Goal: Task Accomplishment & Management: Manage account settings

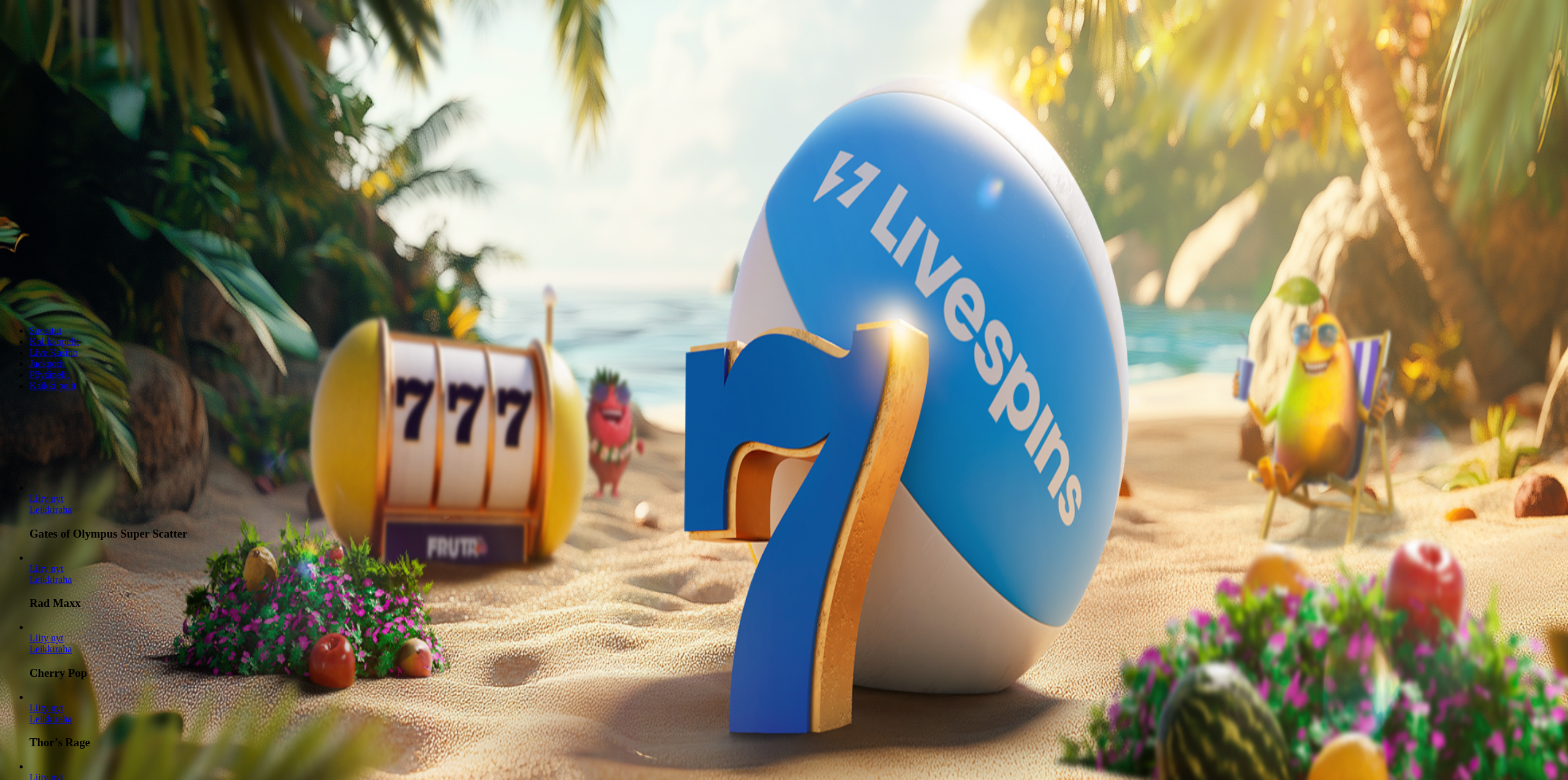
drag, startPoint x: 0, startPoint y: 0, endPoint x: 87, endPoint y: 95, distance: 128.8
click at [65, 51] on button "Talletus € 0.00" at bounding box center [35, 45] width 60 height 13
click at [92, 281] on input "***" at bounding box center [47, 286] width 87 height 12
type input "*"
type input "**"
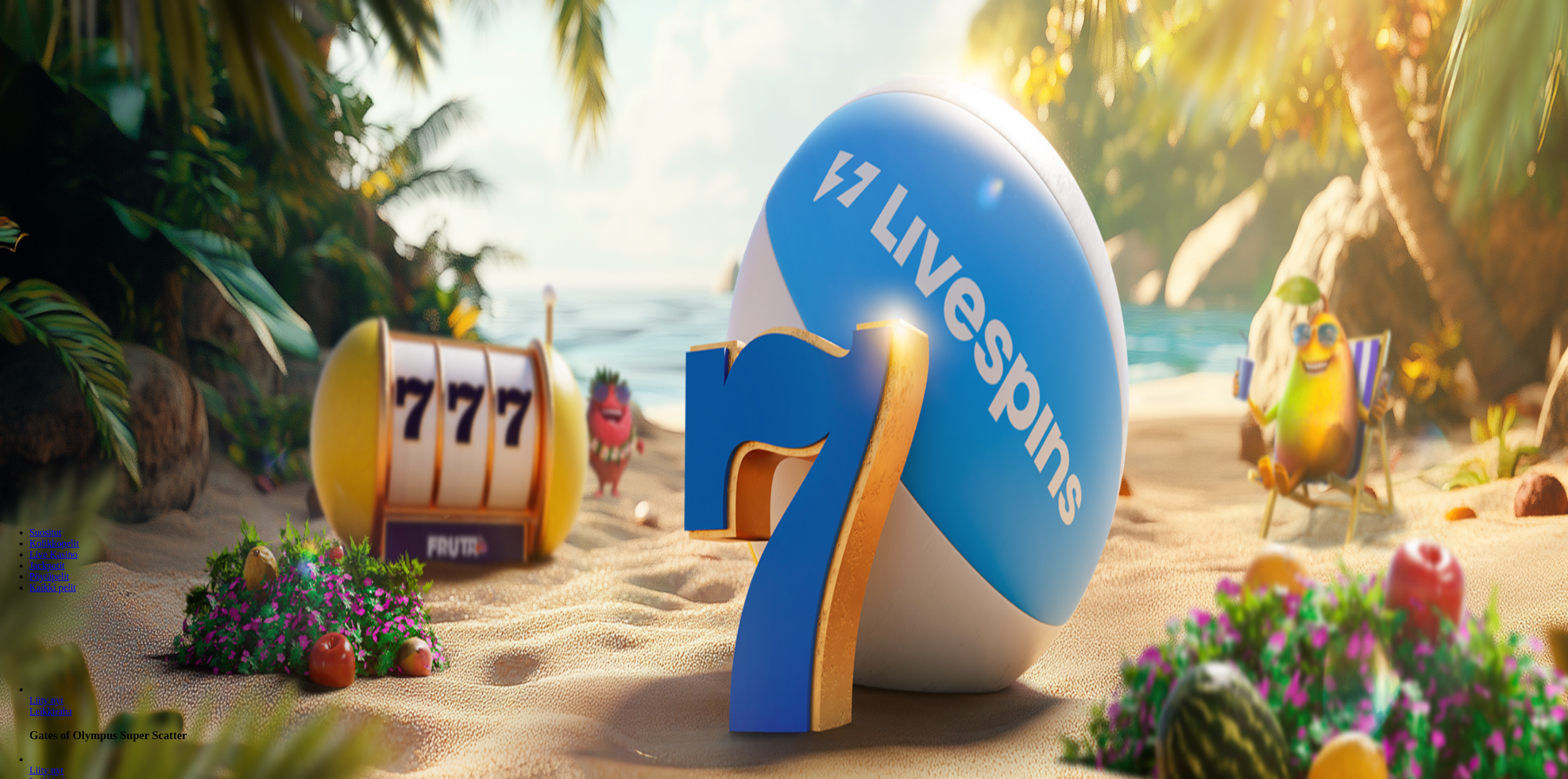
click at [83, 306] on span "TALLETA JA PELAA" at bounding box center [46, 311] width 74 height 9
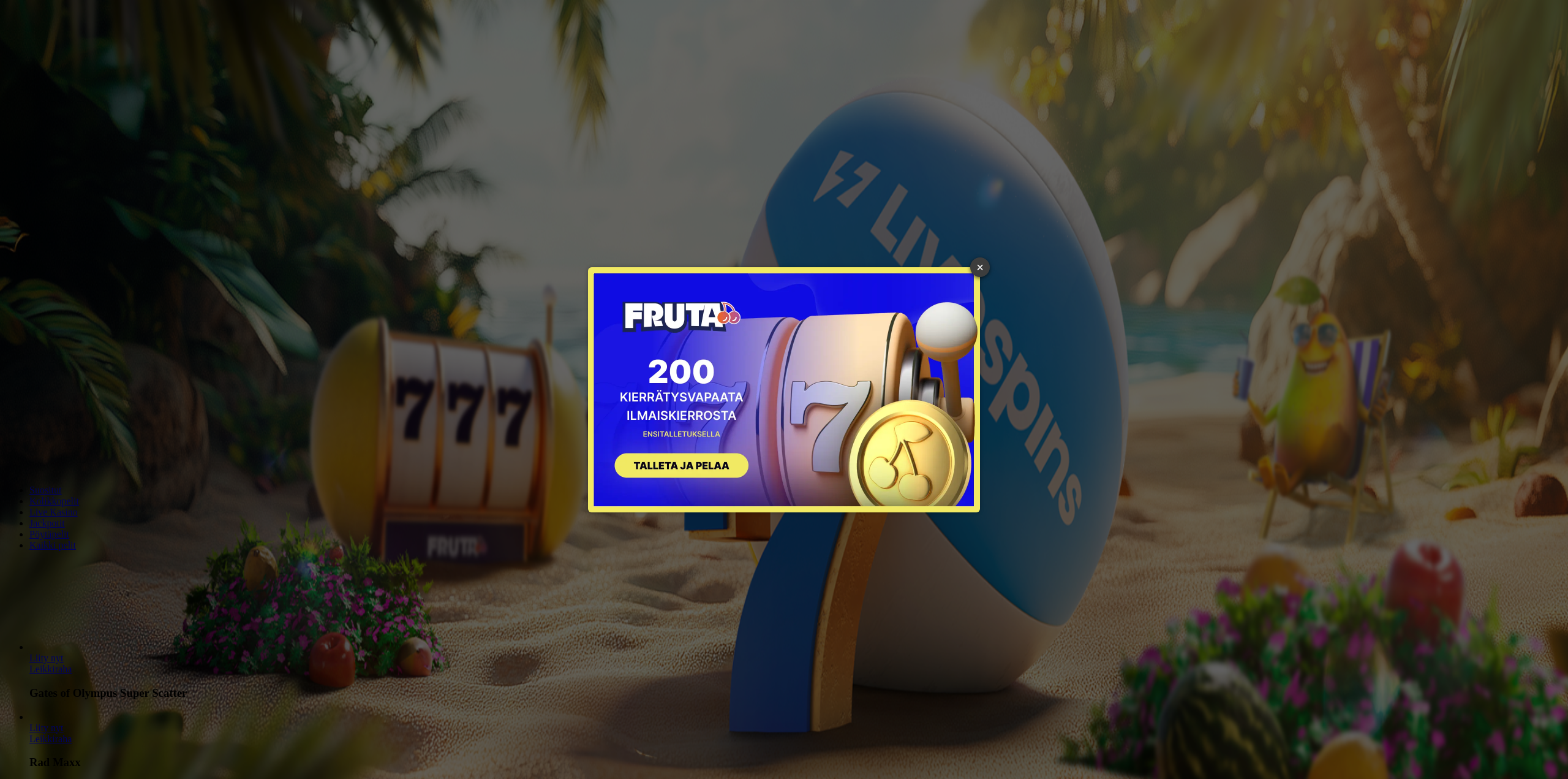
click at [981, 268] on link "×" at bounding box center [980, 267] width 20 height 20
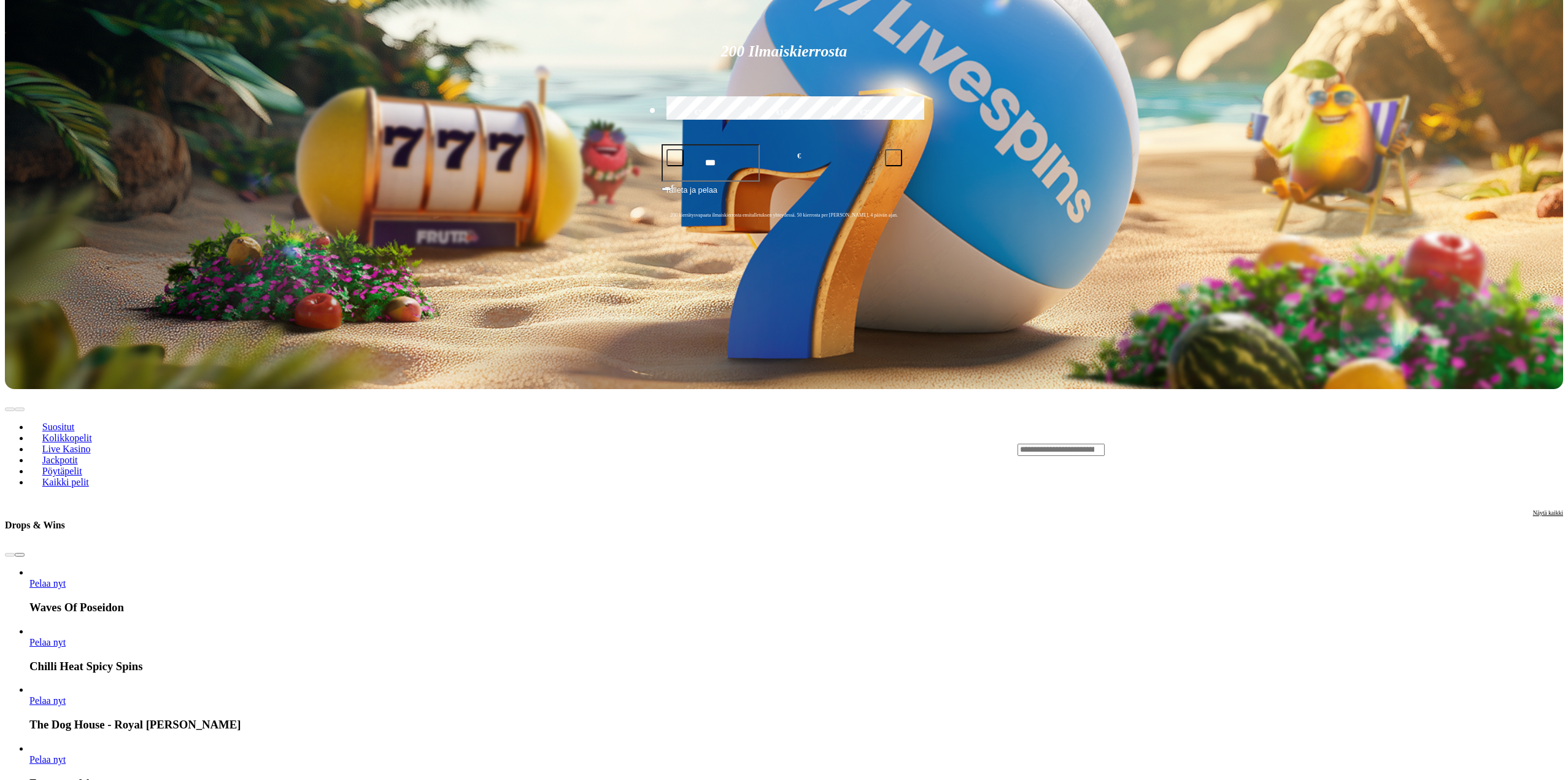
scroll to position [368, 0]
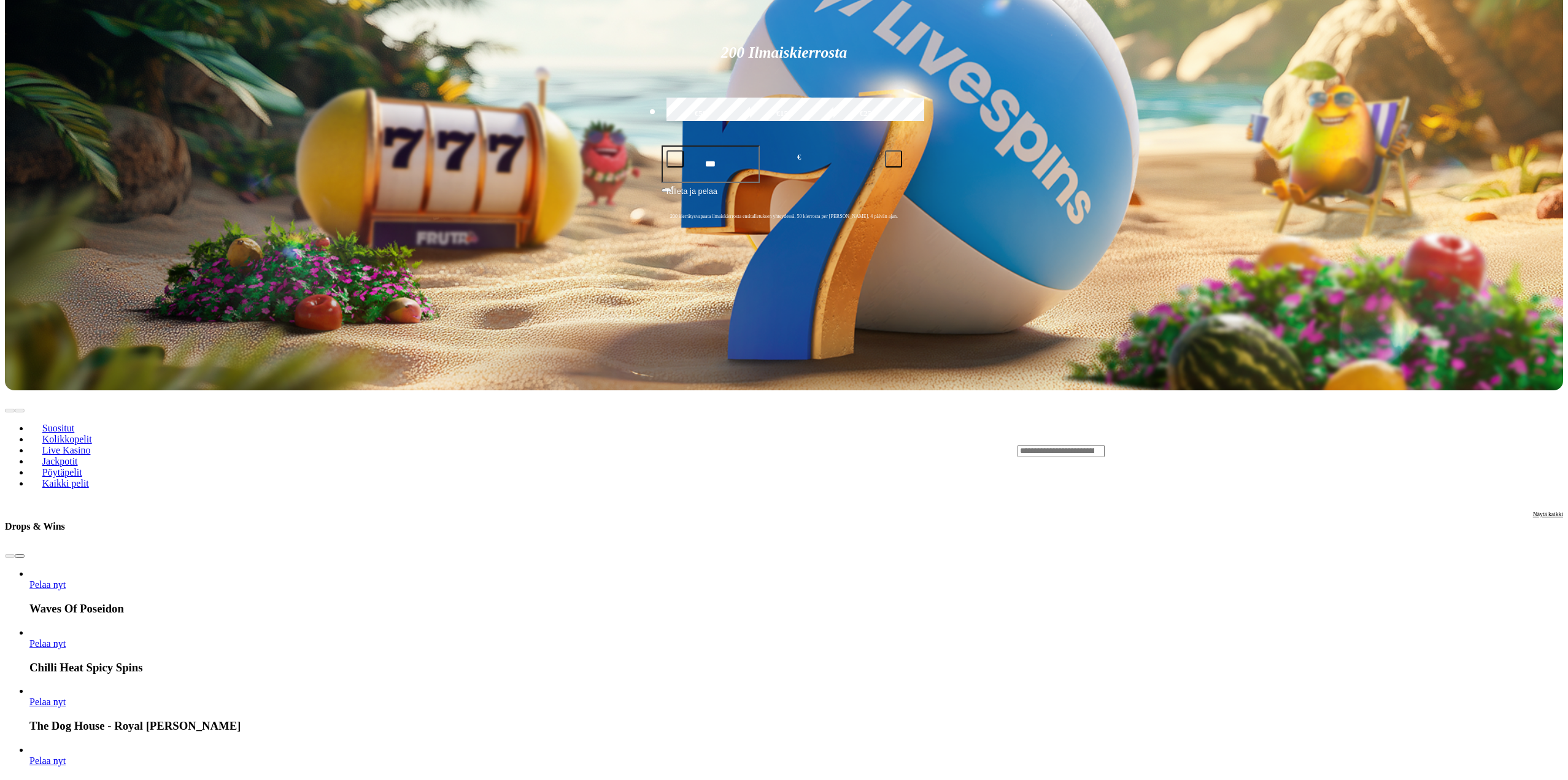
click at [94, 478] on span "Kaikki pelit" at bounding box center [66, 483] width 57 height 10
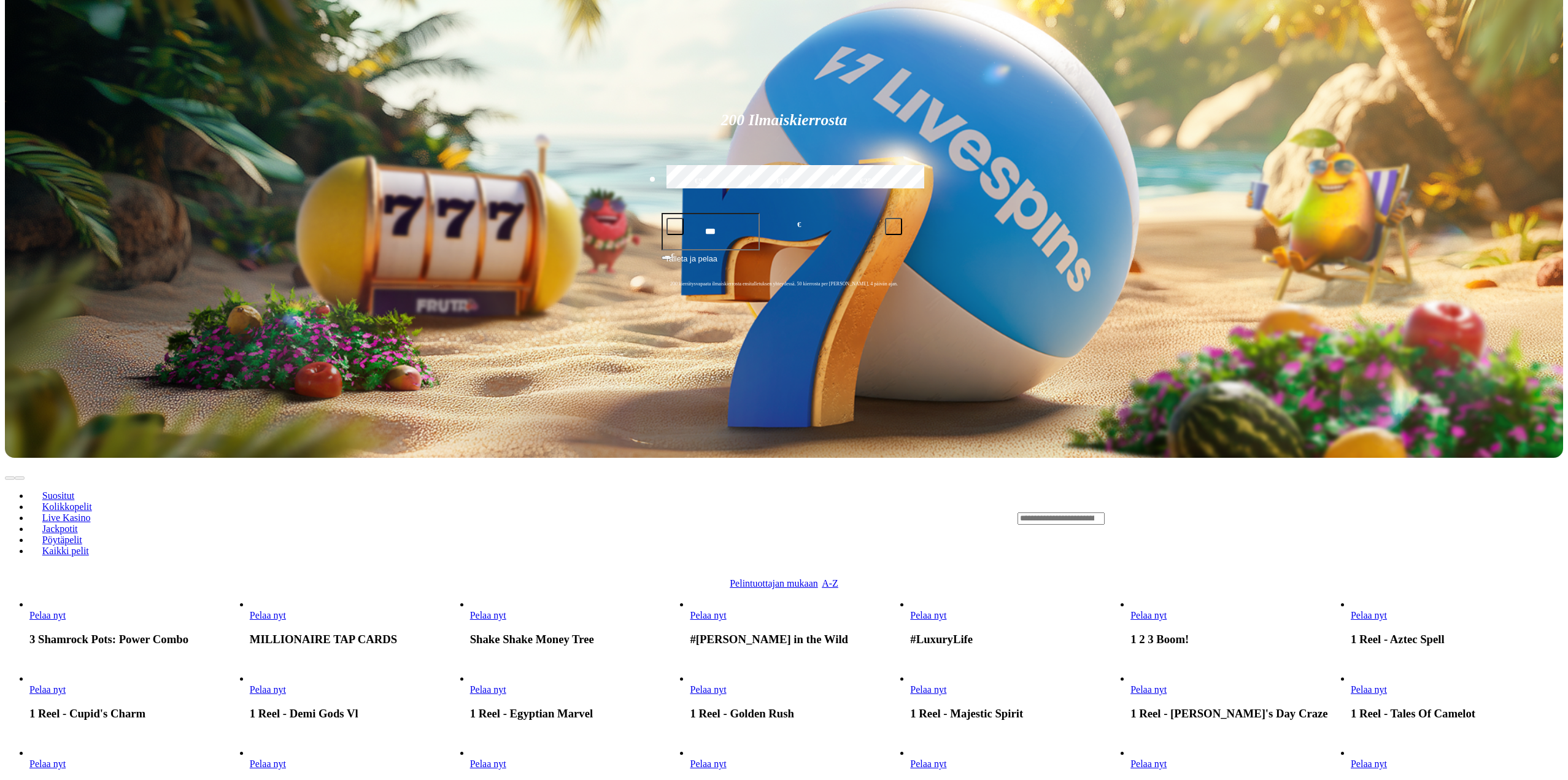
scroll to position [184, 0]
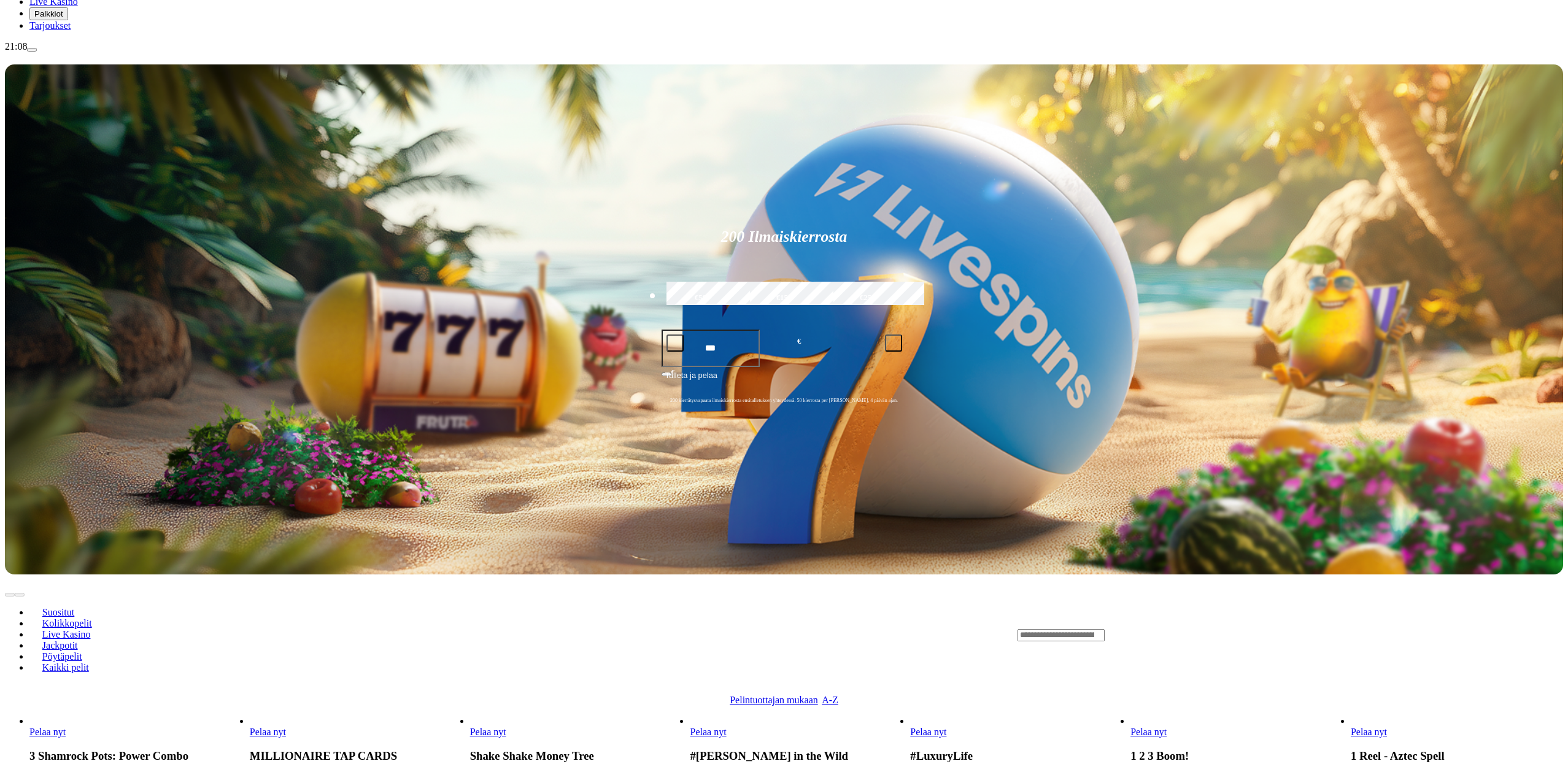
click at [79, 607] on span "Suositut" at bounding box center [58, 611] width 42 height 10
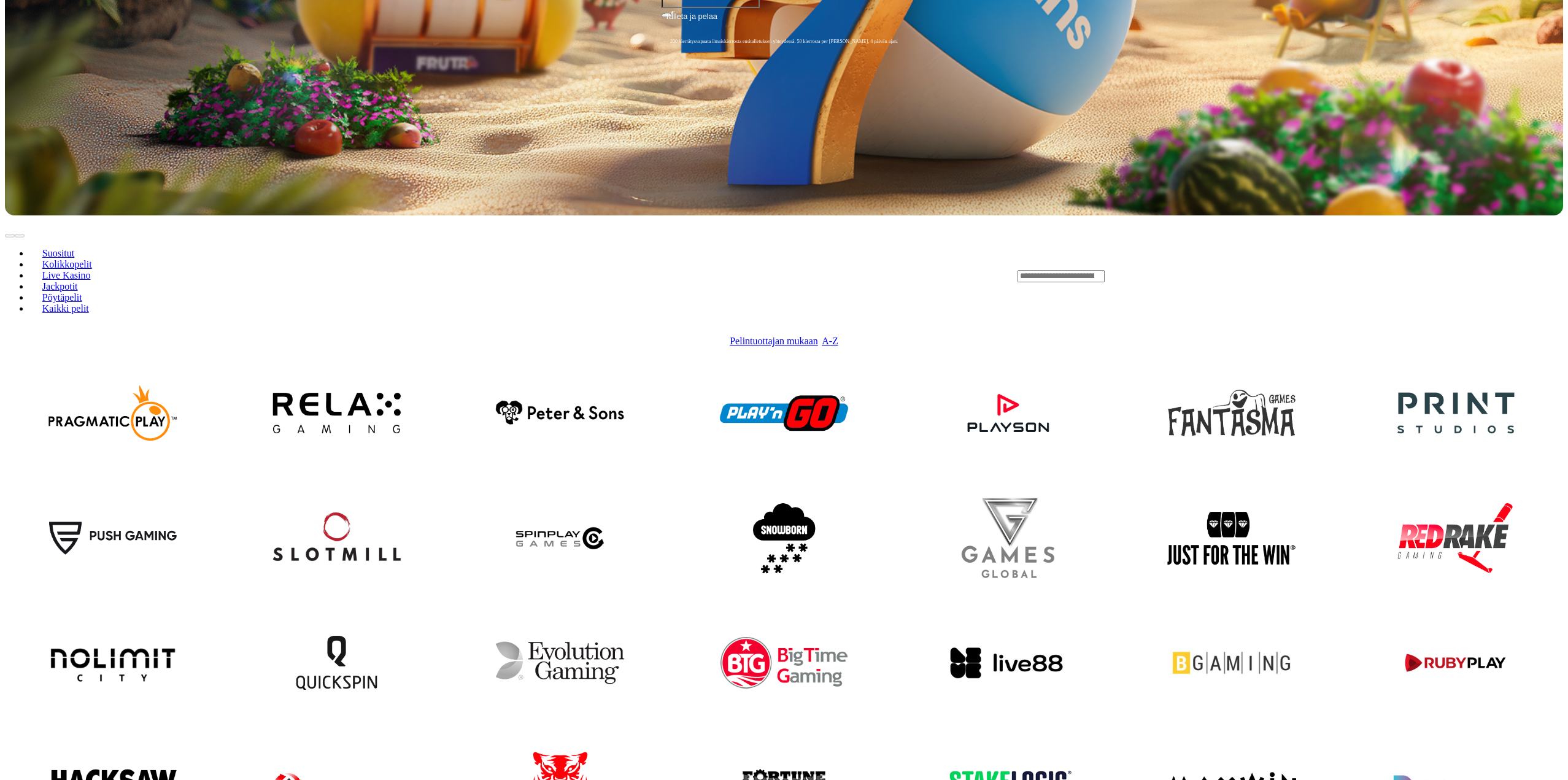
scroll to position [552, 0]
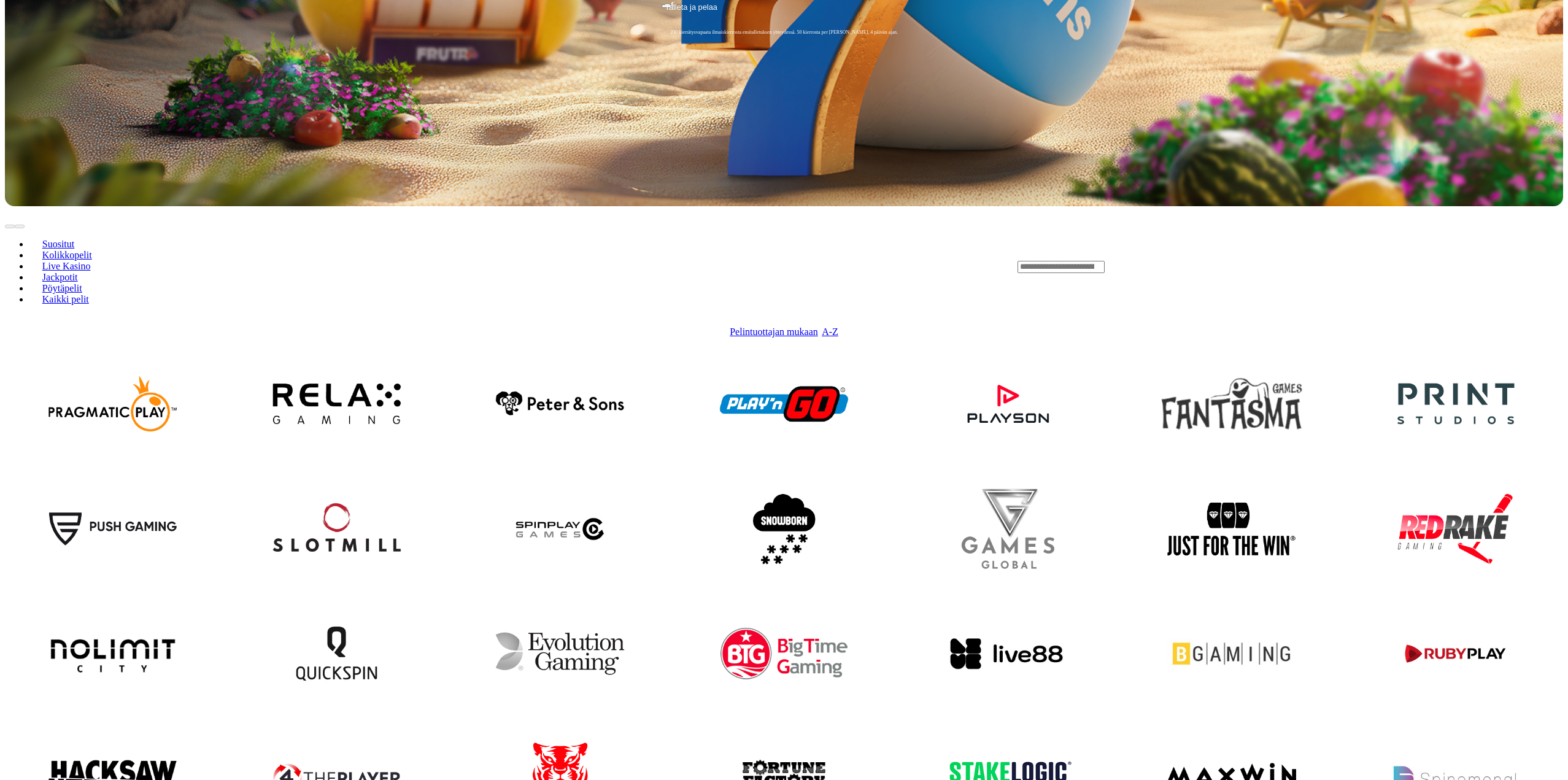
click at [1236, 334] on img at bounding box center [1232, 403] width 153 height 140
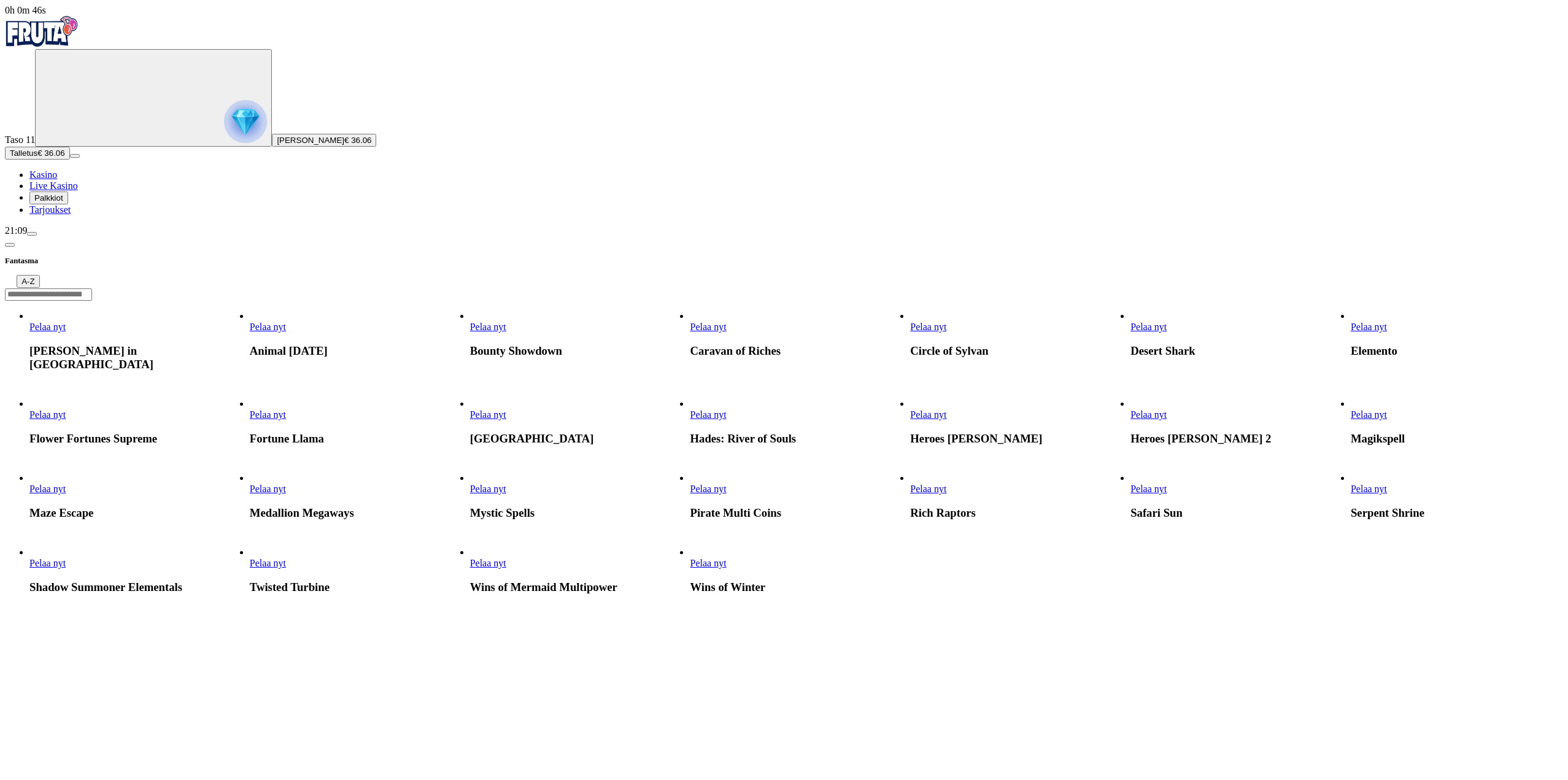
click at [1166, 420] on span "Pelaa nyt" at bounding box center [1149, 414] width 37 height 10
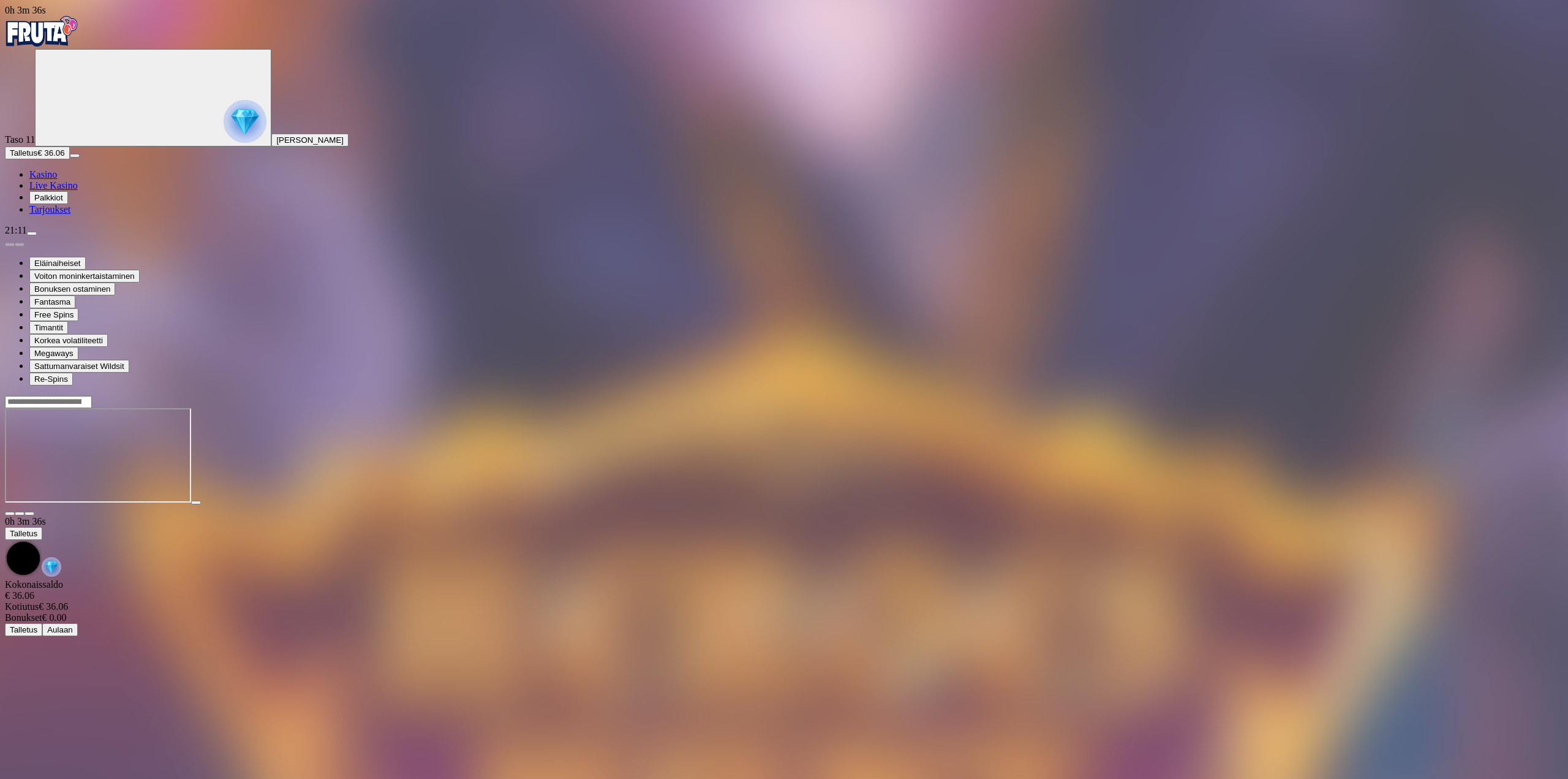
click at [10, 514] on span "close icon" at bounding box center [10, 514] width 0 height 0
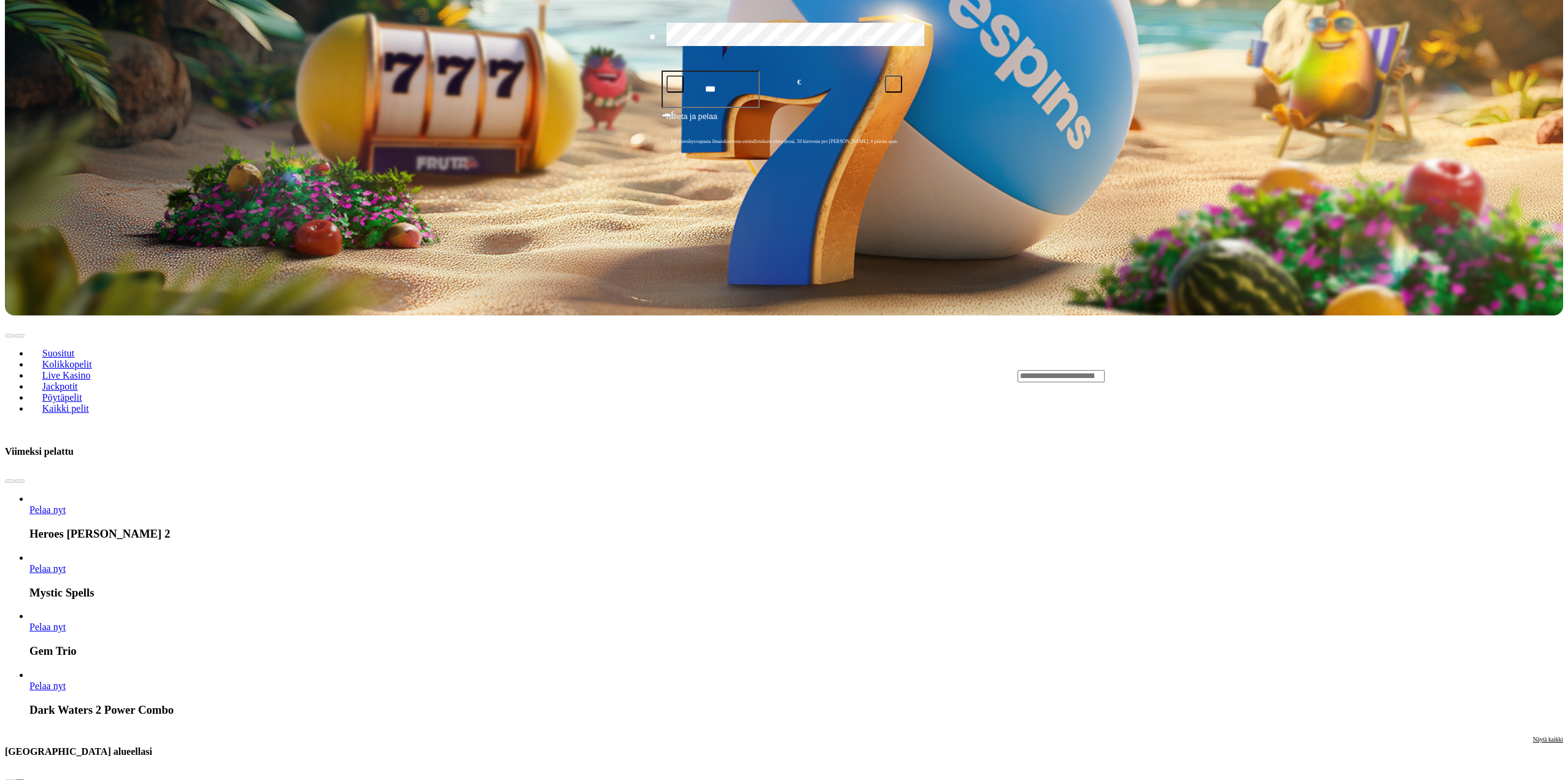
scroll to position [491, 0]
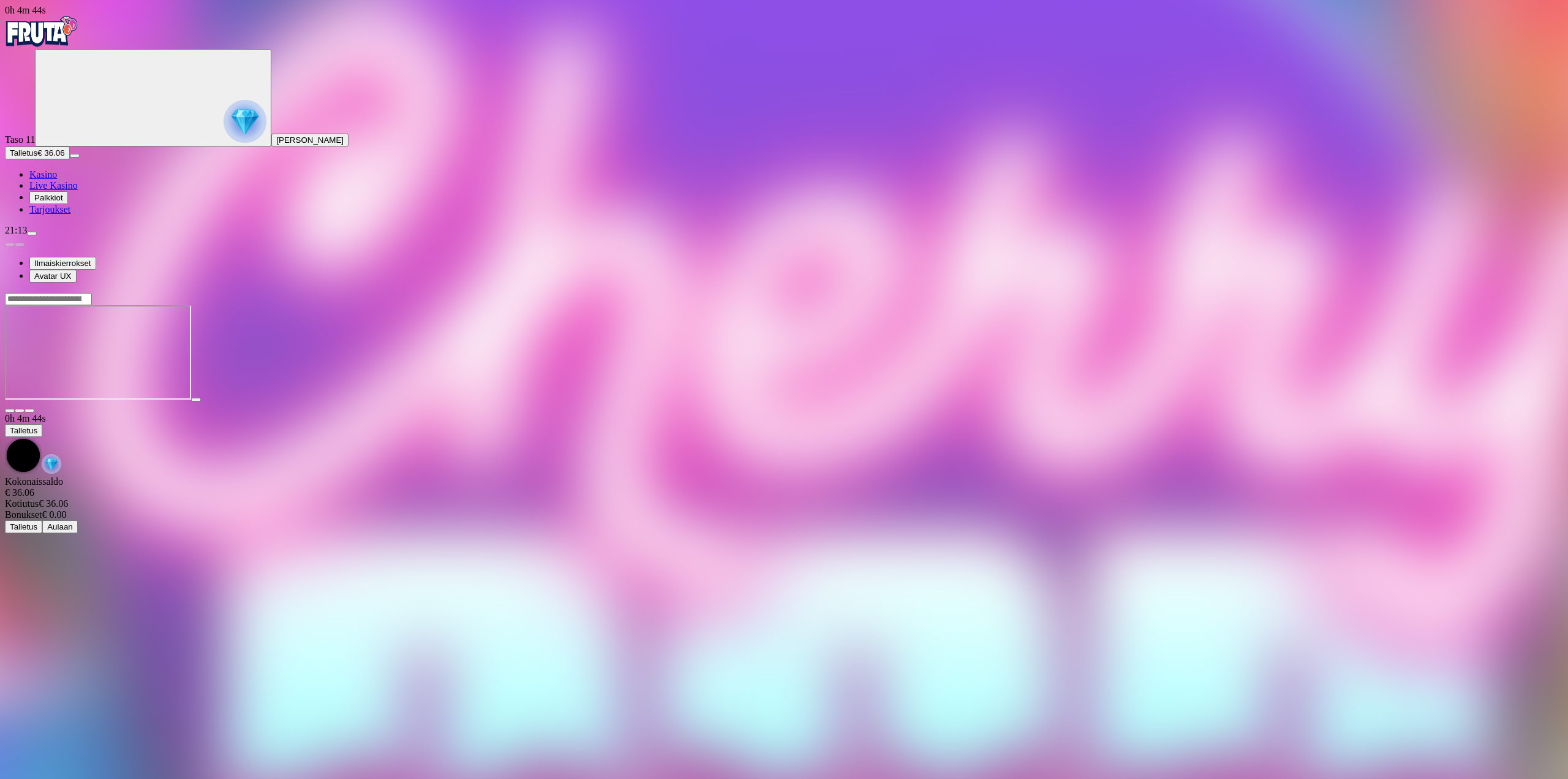
click at [10, 411] on span "close icon" at bounding box center [10, 411] width 0 height 0
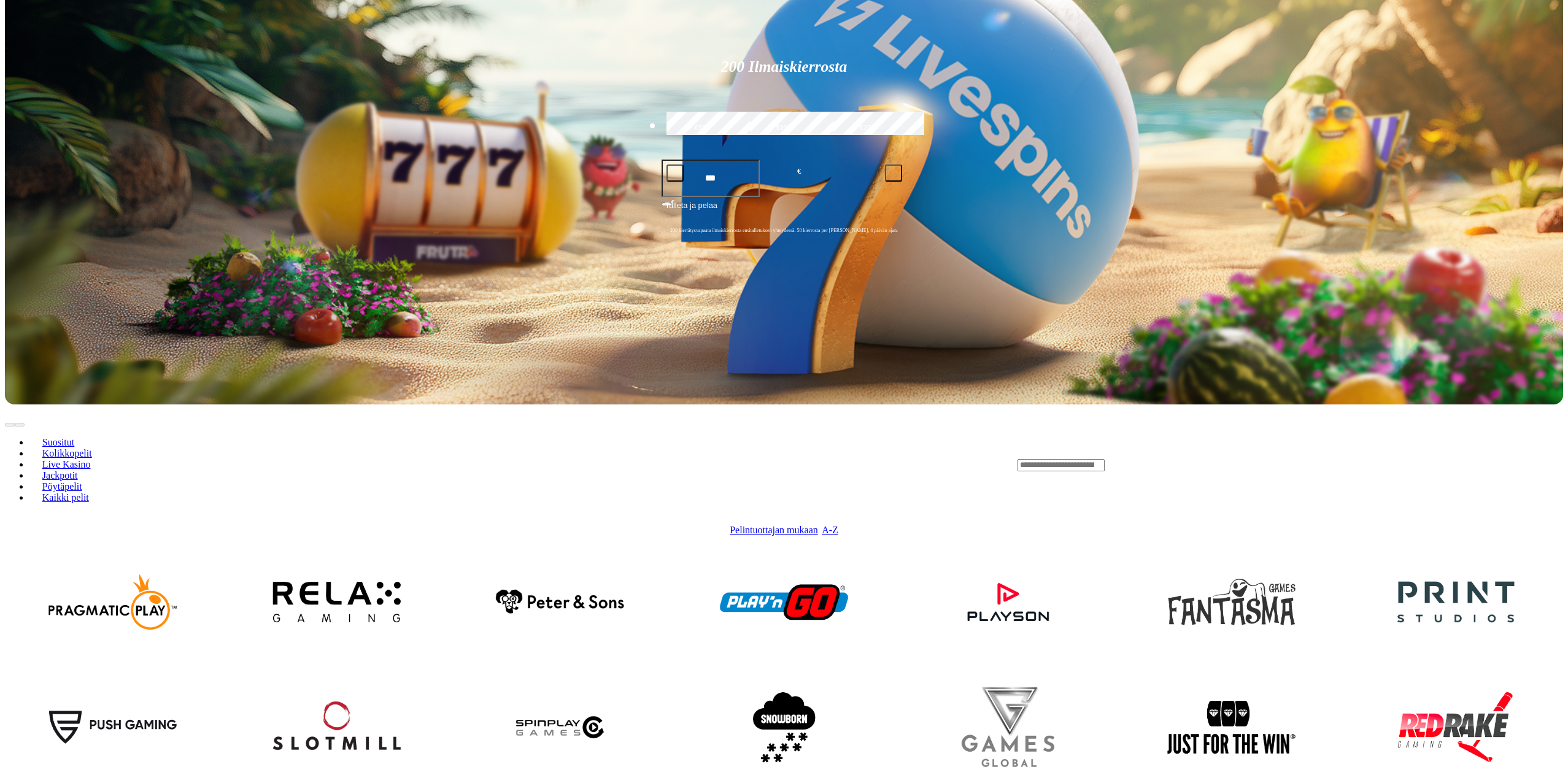
scroll to position [368, 0]
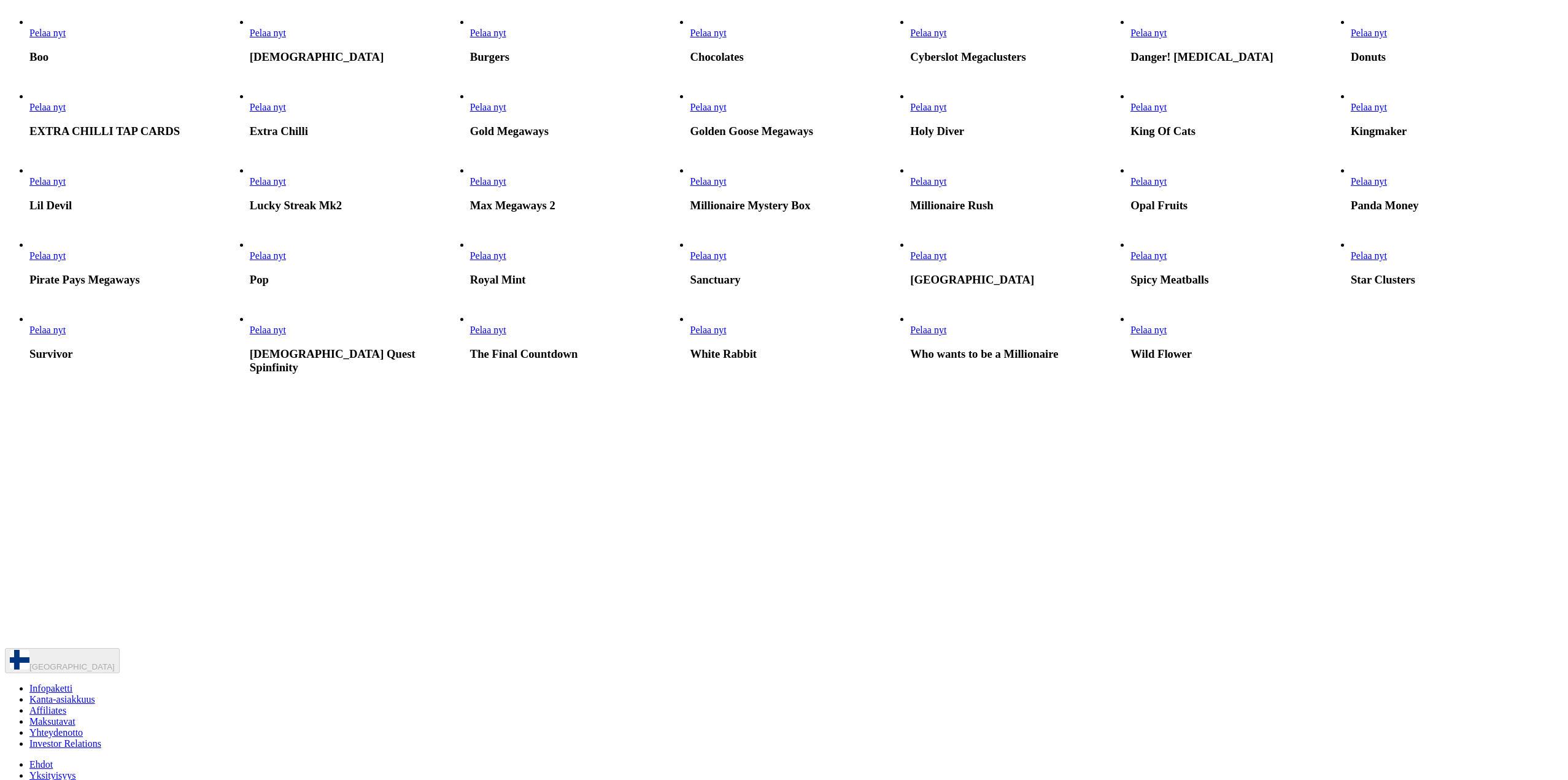
scroll to position [430, 0]
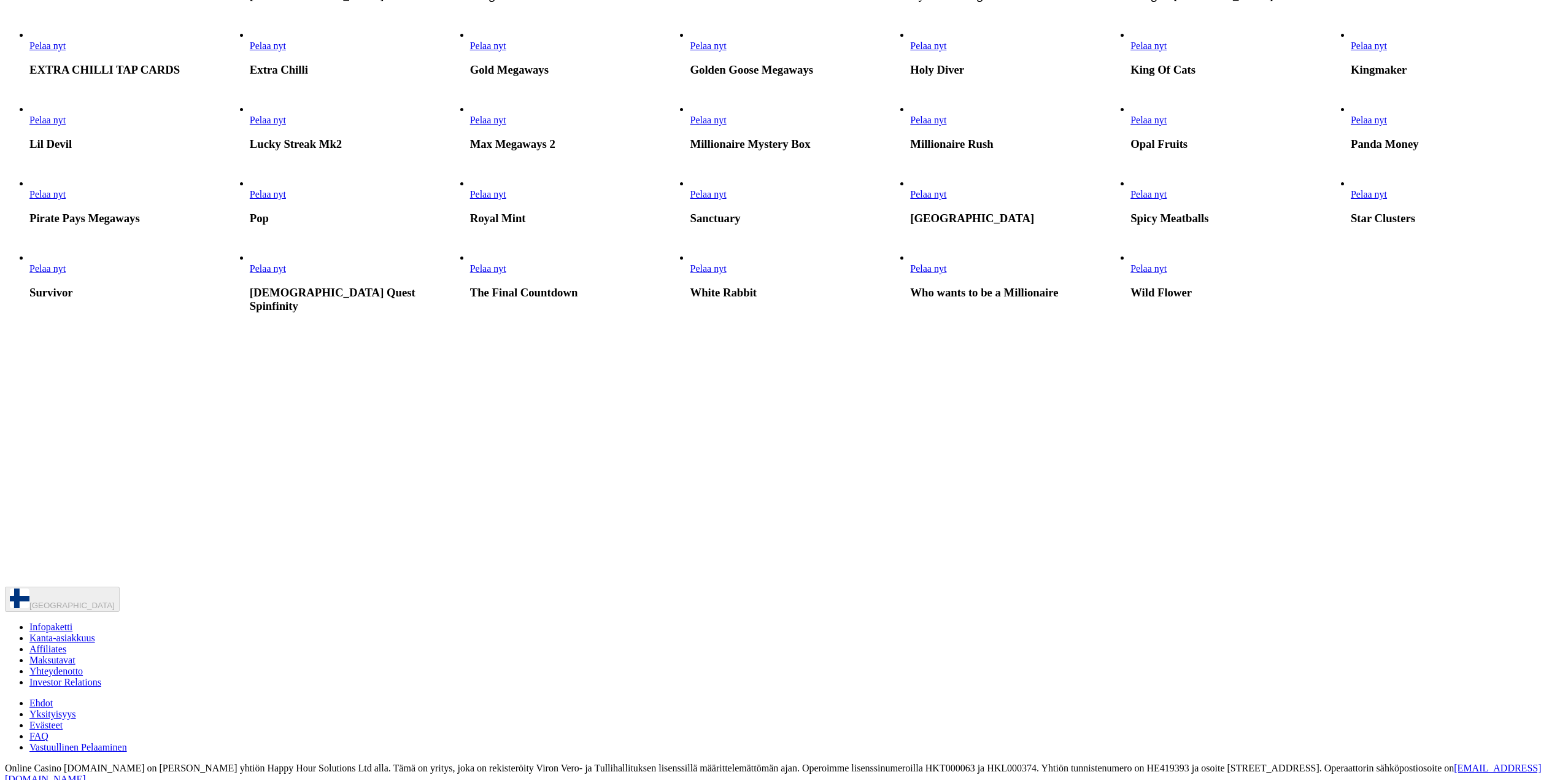
click at [727, 51] on link "Pelaa nyt" at bounding box center [708, 45] width 37 height 10
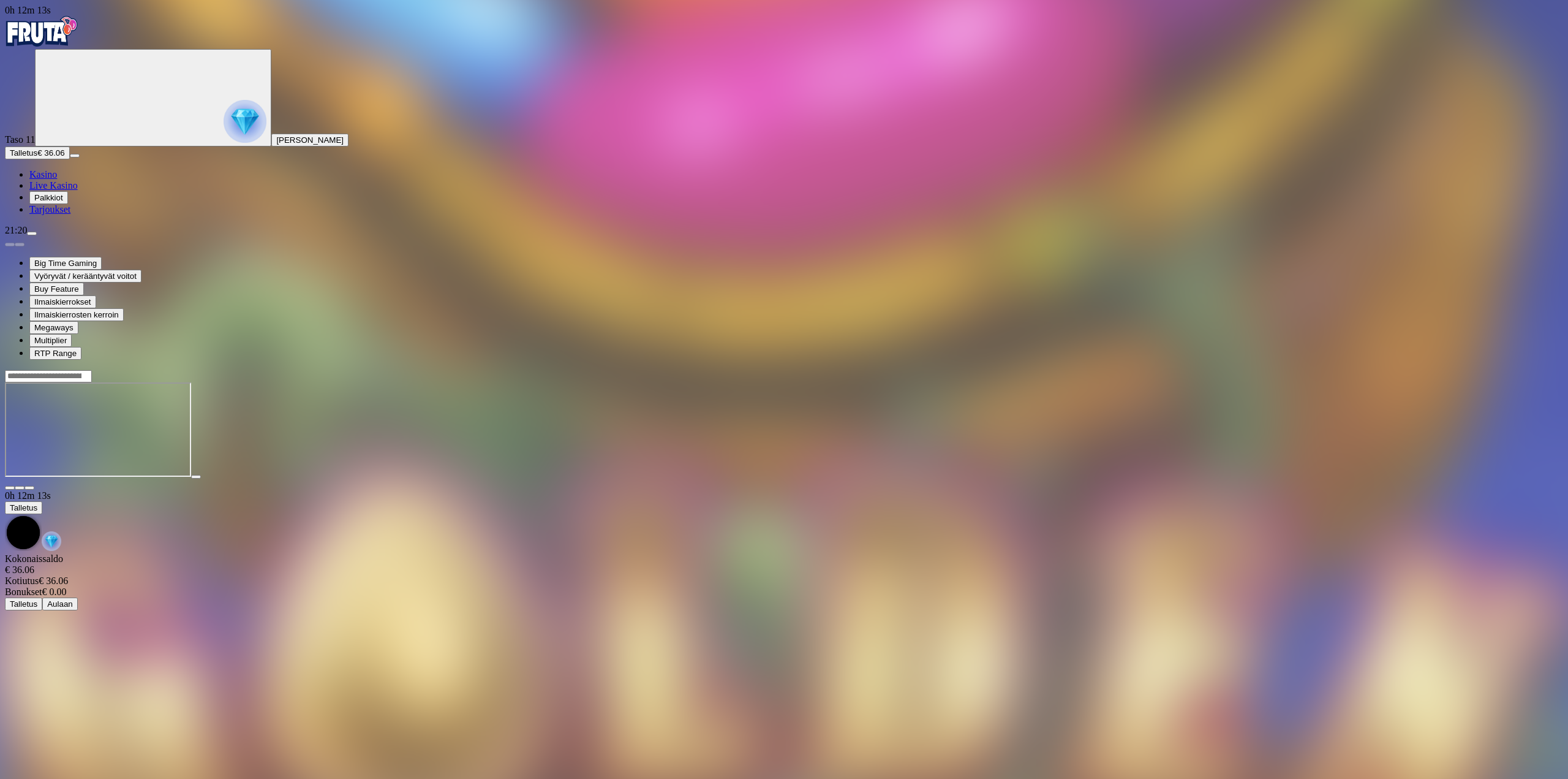
click at [10, 487] on span "close icon" at bounding box center [10, 487] width 0 height 0
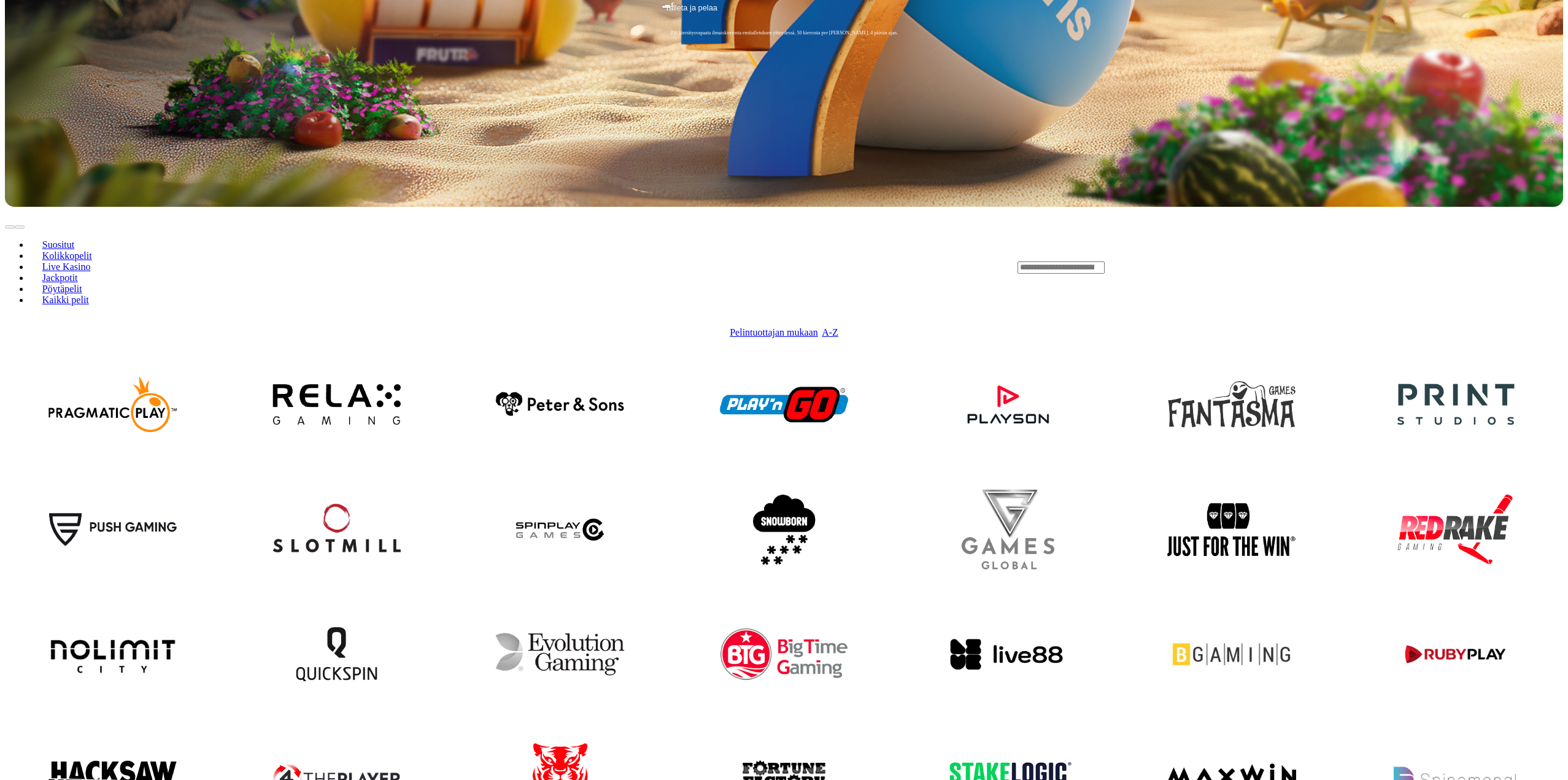
scroll to position [552, 0]
click at [833, 584] on img at bounding box center [784, 653] width 153 height 140
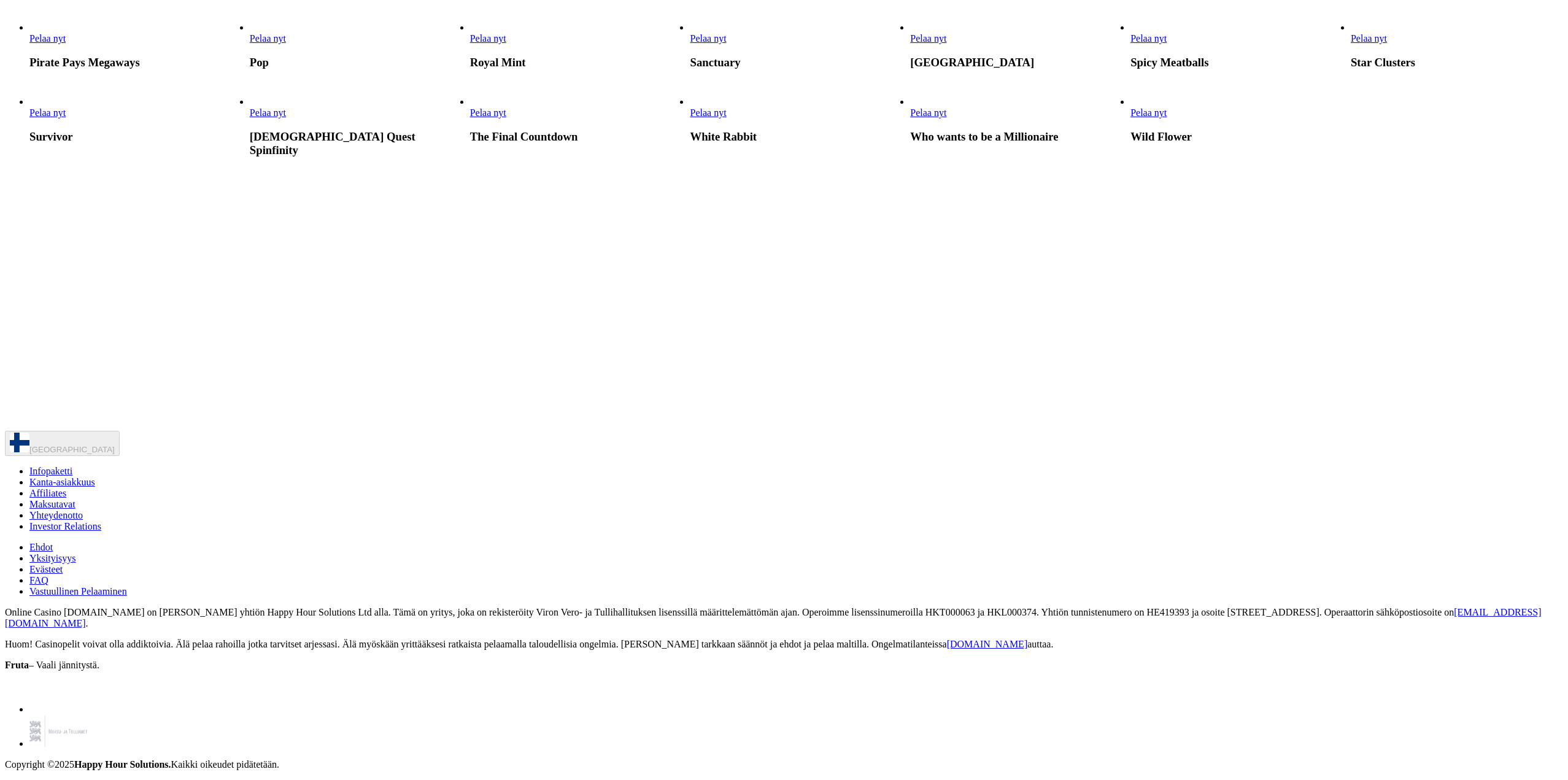
scroll to position [920, 0]
click at [66, 118] on link "Pelaa nyt" at bounding box center [47, 112] width 37 height 10
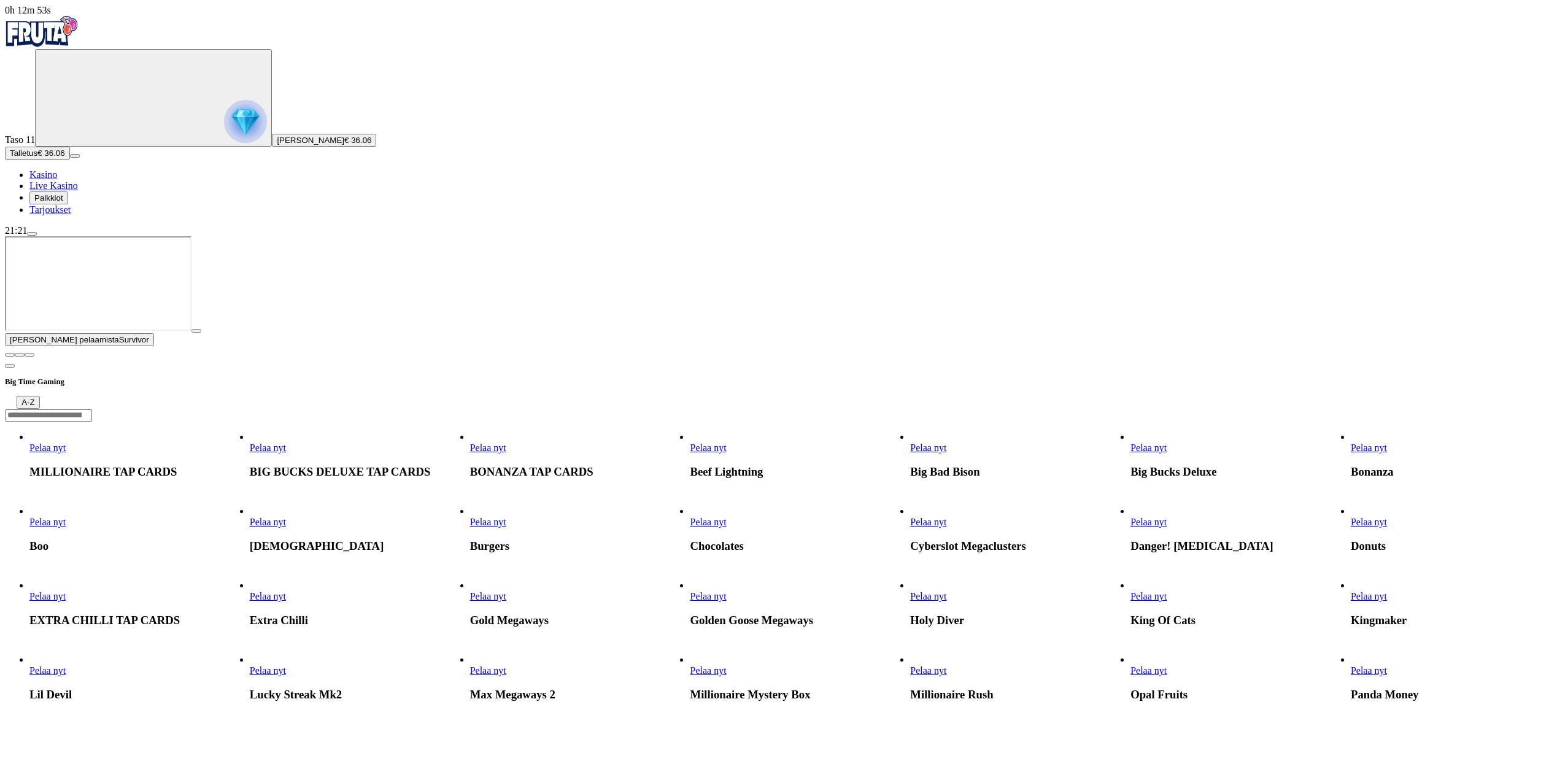
click at [196, 330] on span "play icon" at bounding box center [196, 330] width 0 height 0
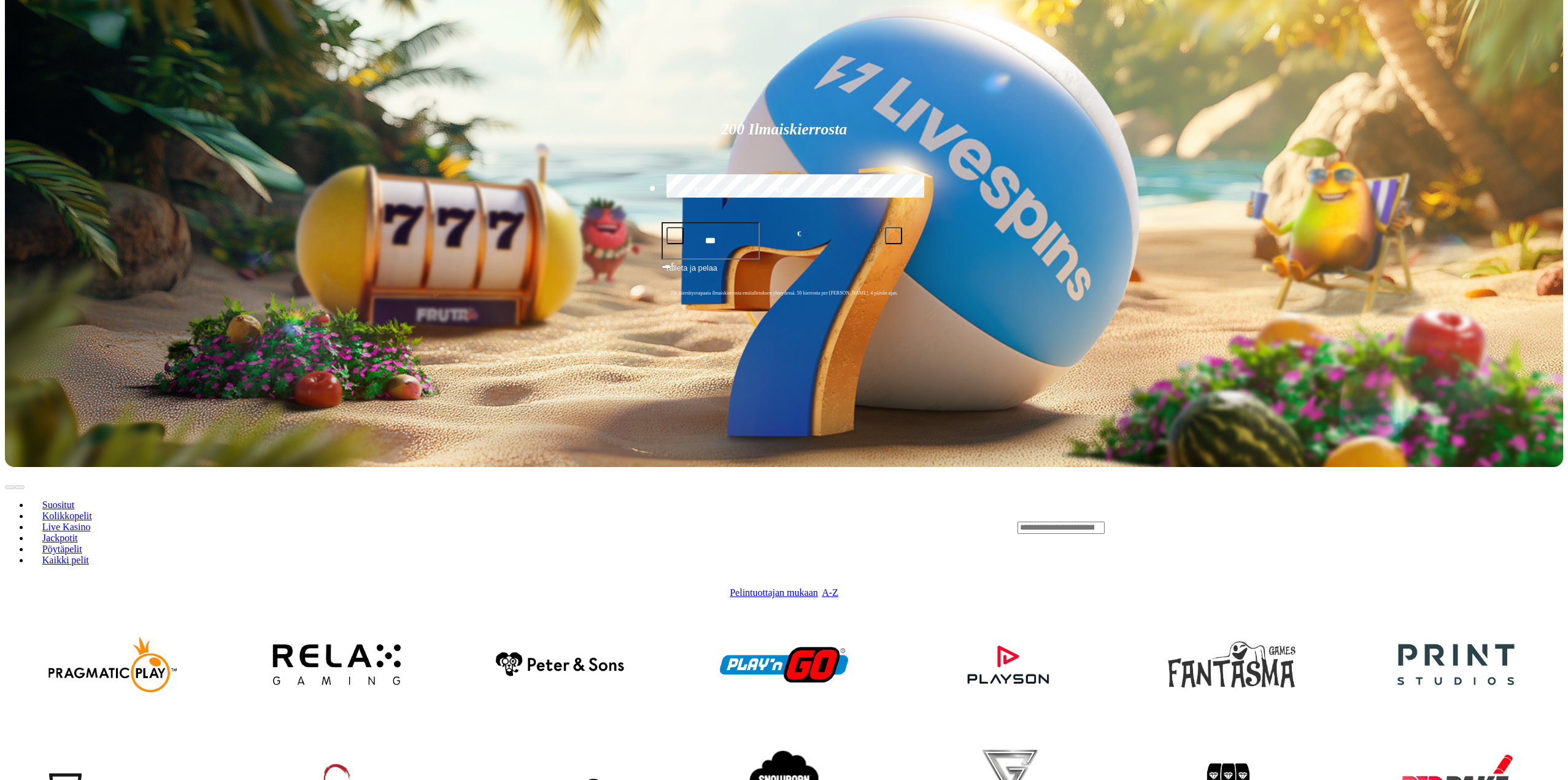
scroll to position [307, 0]
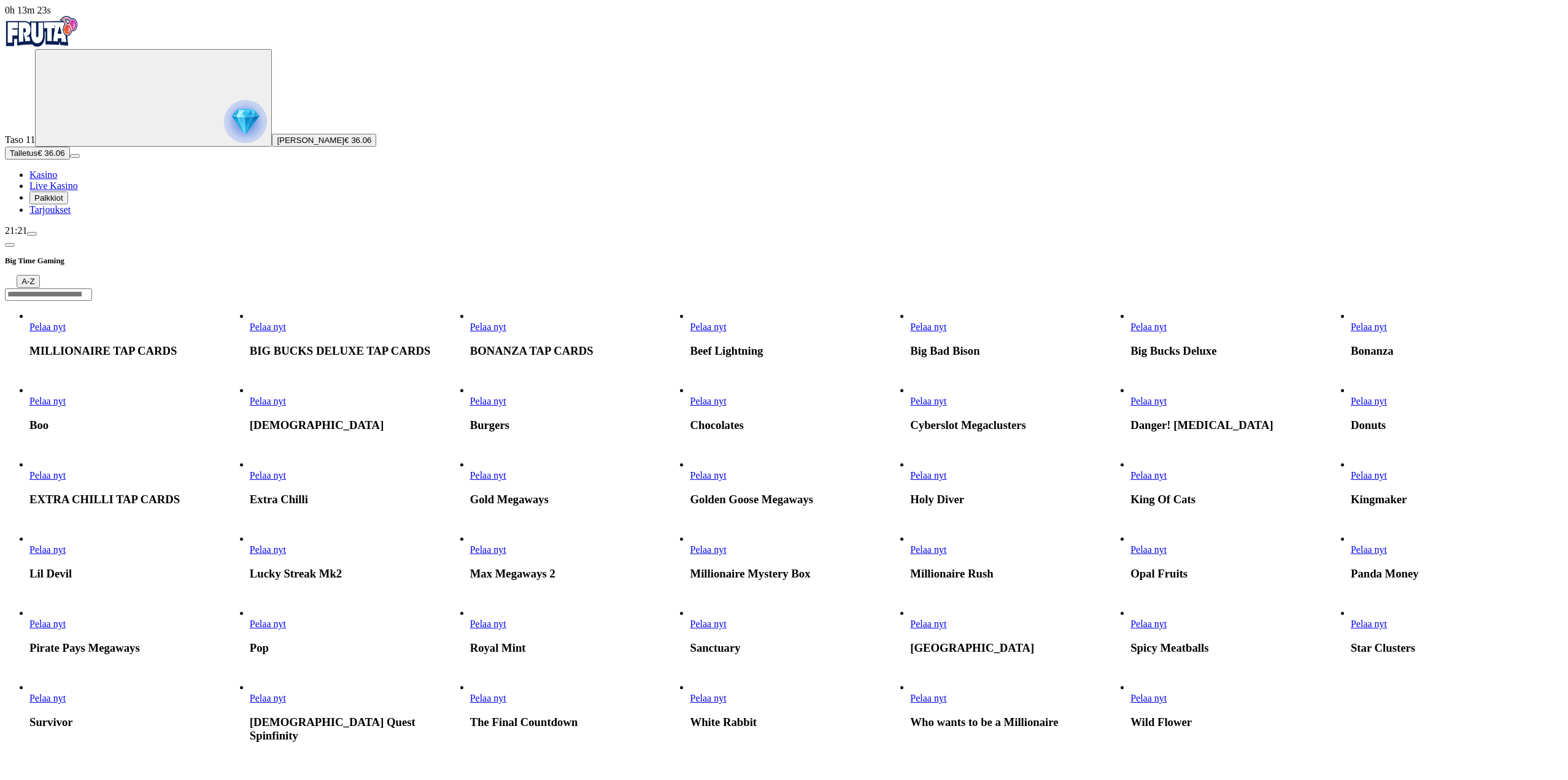
click at [1387, 321] on span "Pelaa nyt" at bounding box center [1369, 326] width 37 height 10
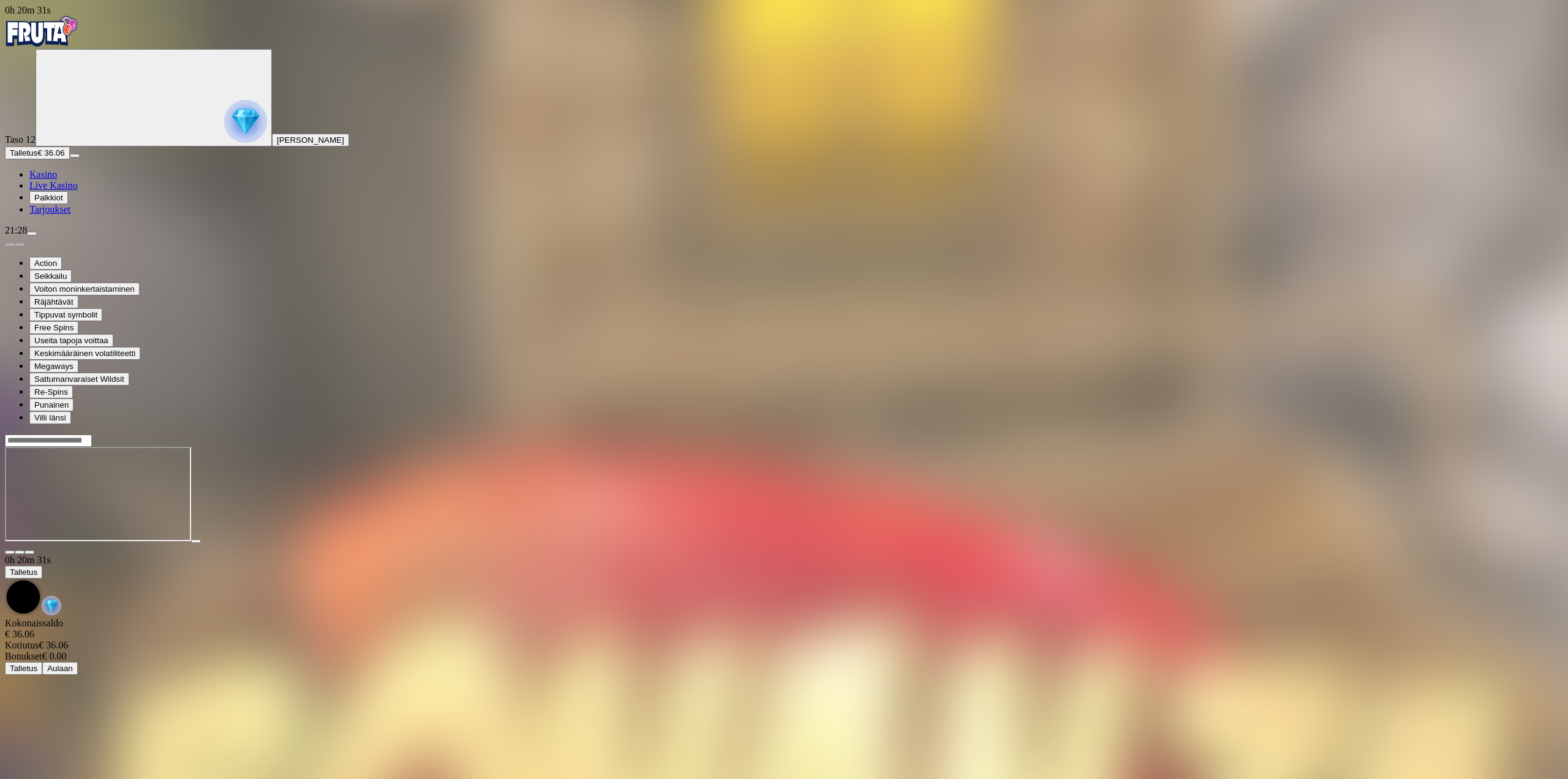
click at [10, 552] on span "close icon" at bounding box center [10, 552] width 0 height 0
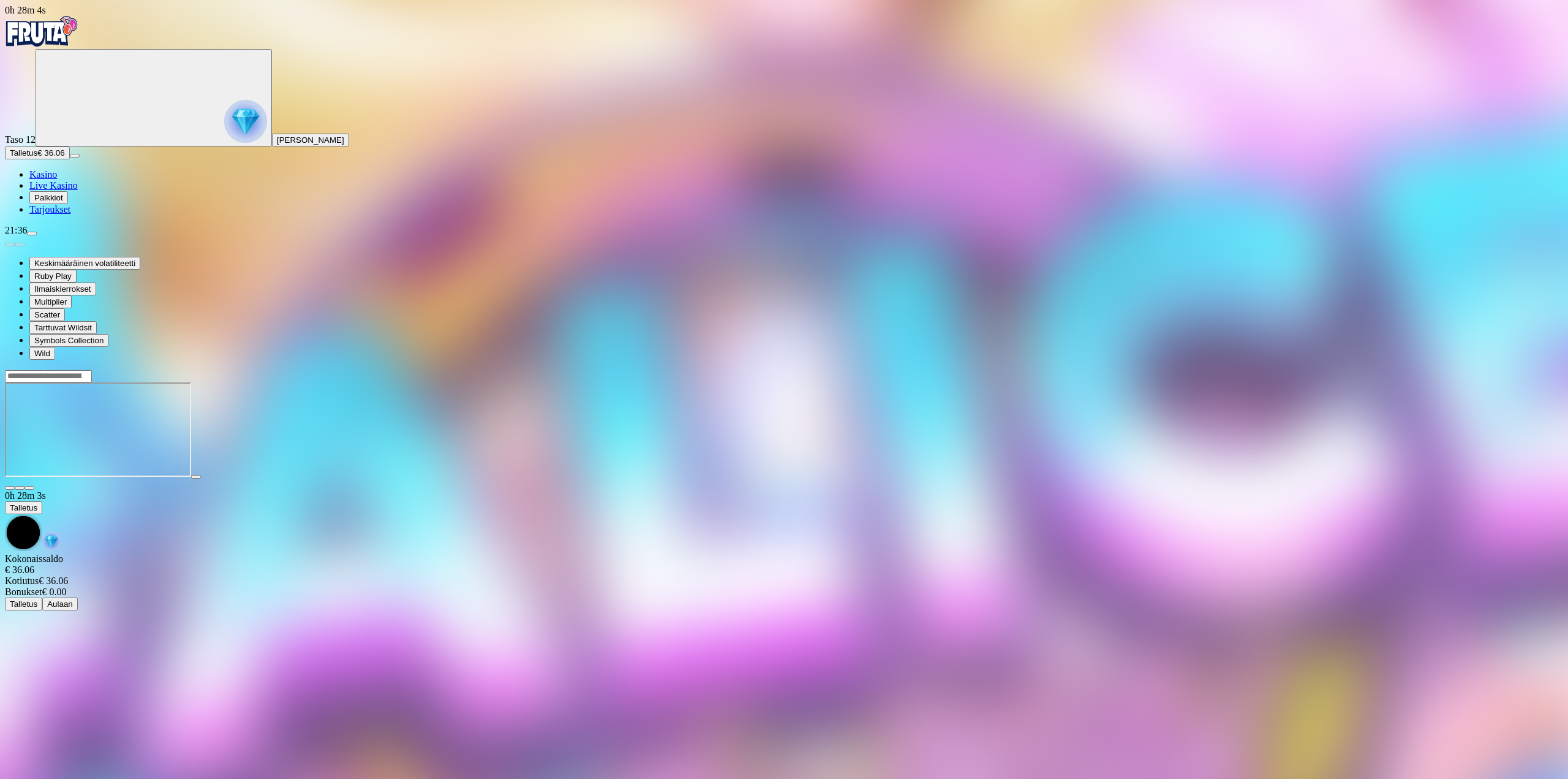
click at [10, 487] on span "close icon" at bounding box center [10, 487] width 0 height 0
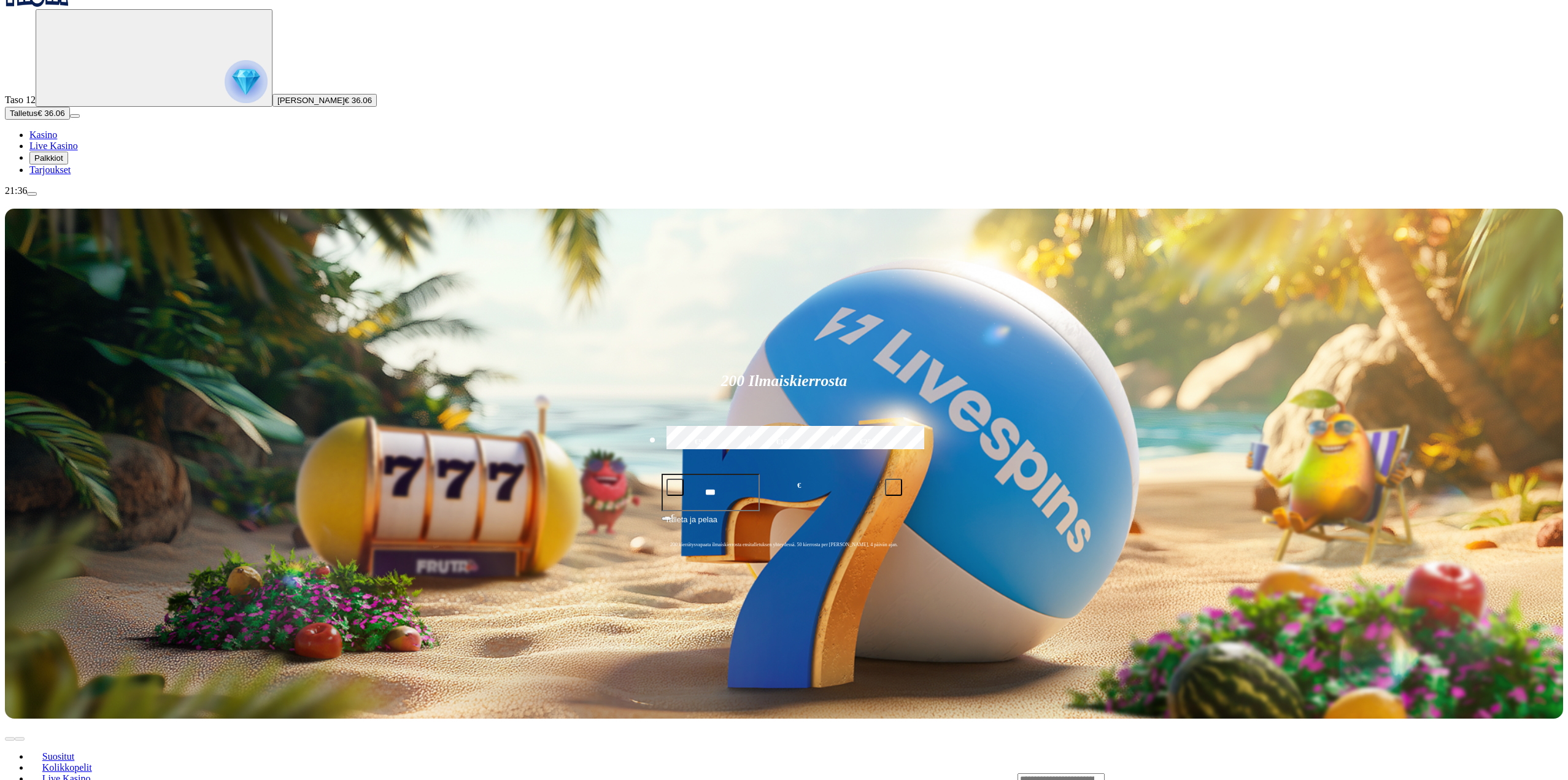
scroll to position [61, 0]
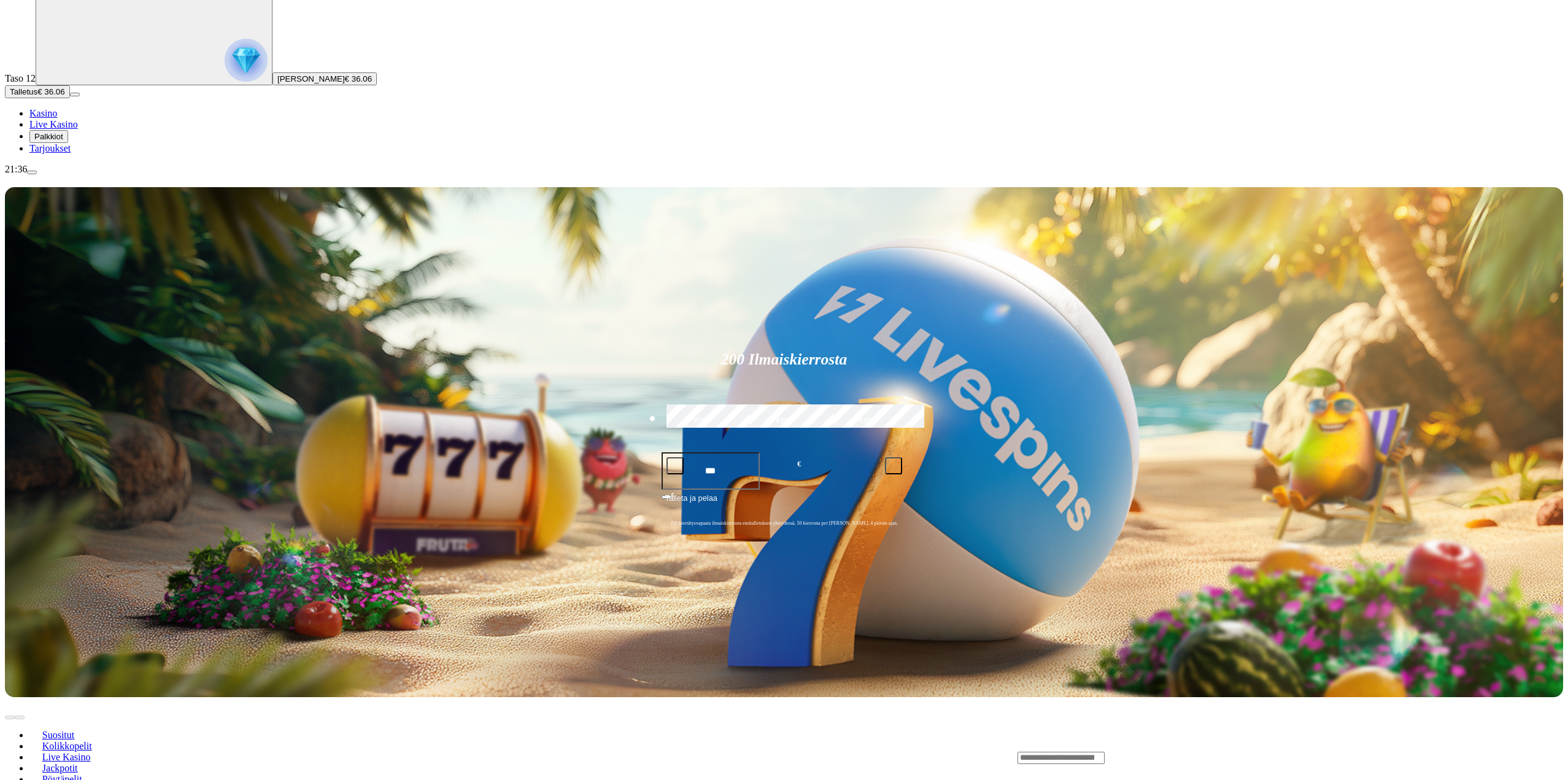
click at [94, 779] on span "Kaikki pelit" at bounding box center [66, 789] width 57 height 10
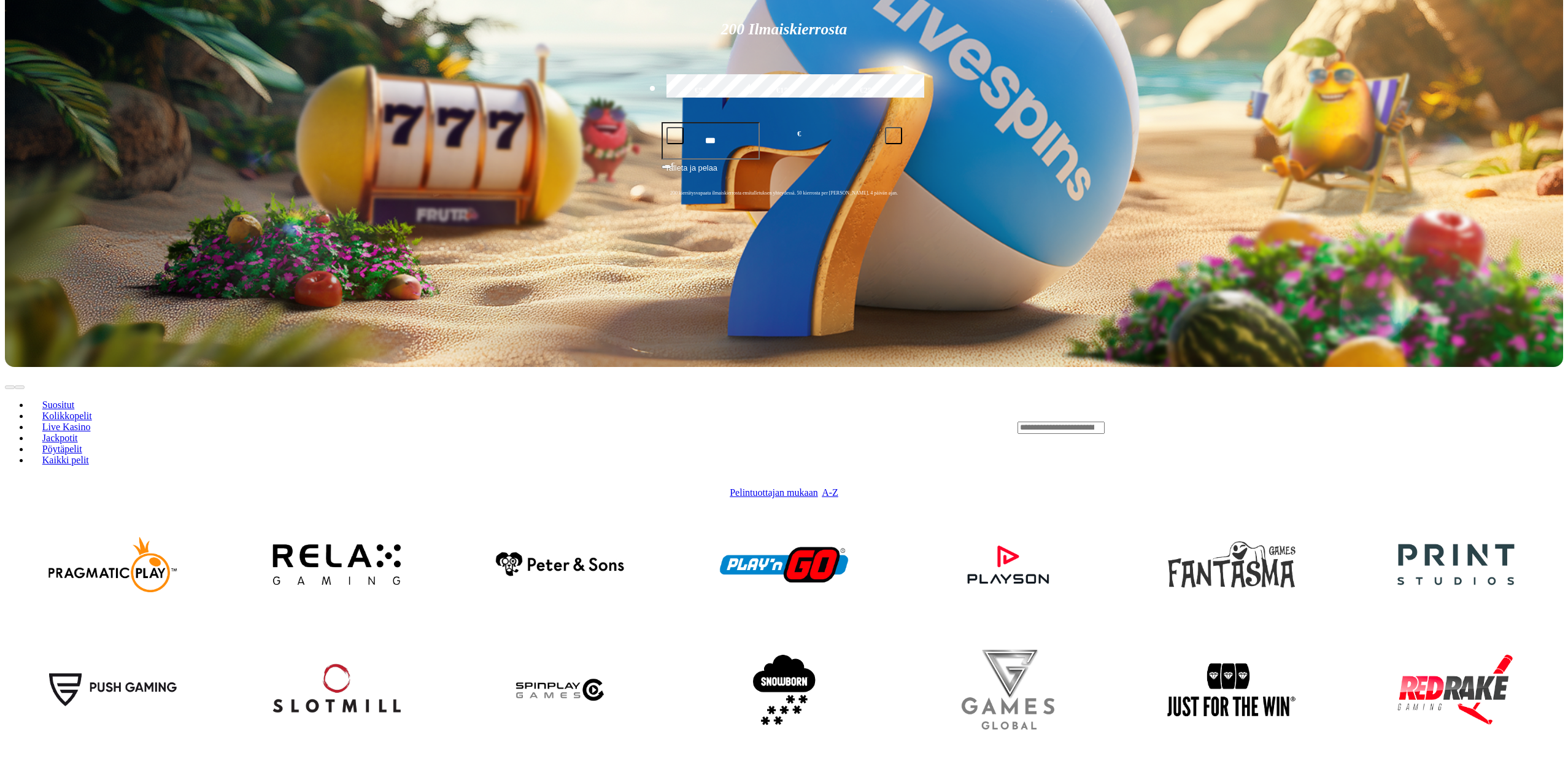
scroll to position [430, 0]
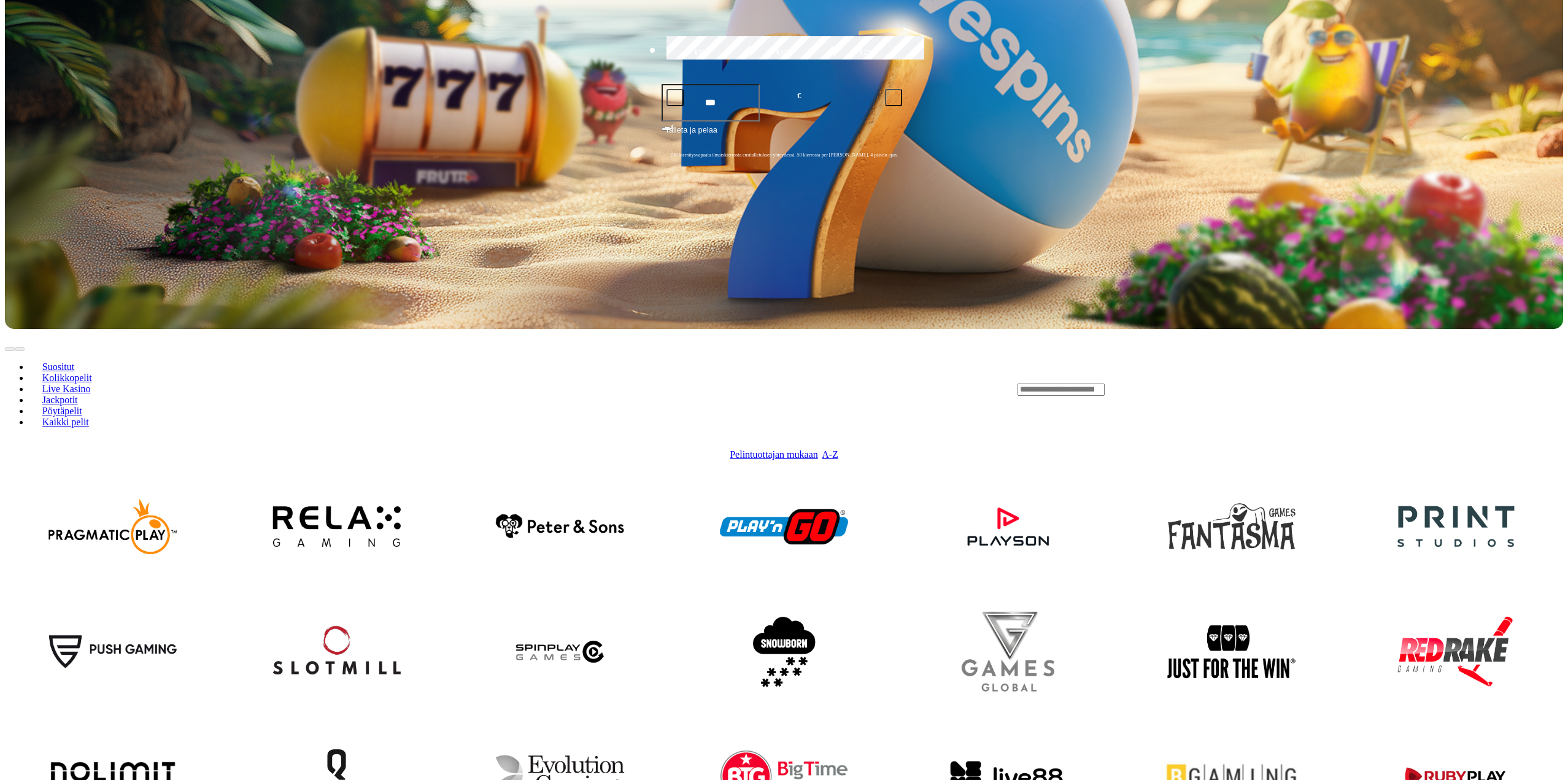
click at [1242, 706] on img at bounding box center [1232, 775] width 153 height 140
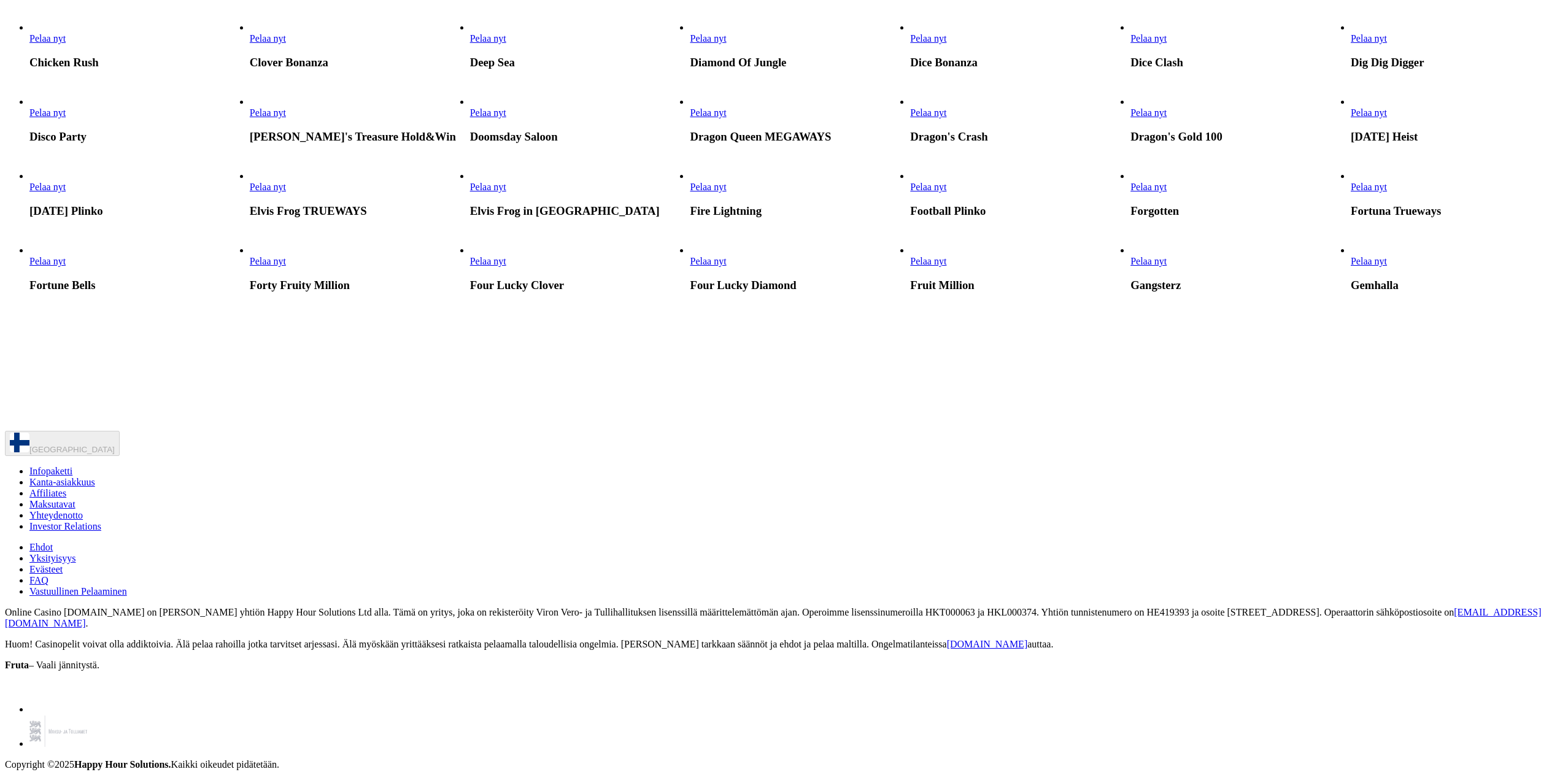
scroll to position [1043, 0]
click at [946, 44] on span "Pelaa nyt" at bounding box center [928, 37] width 37 height 10
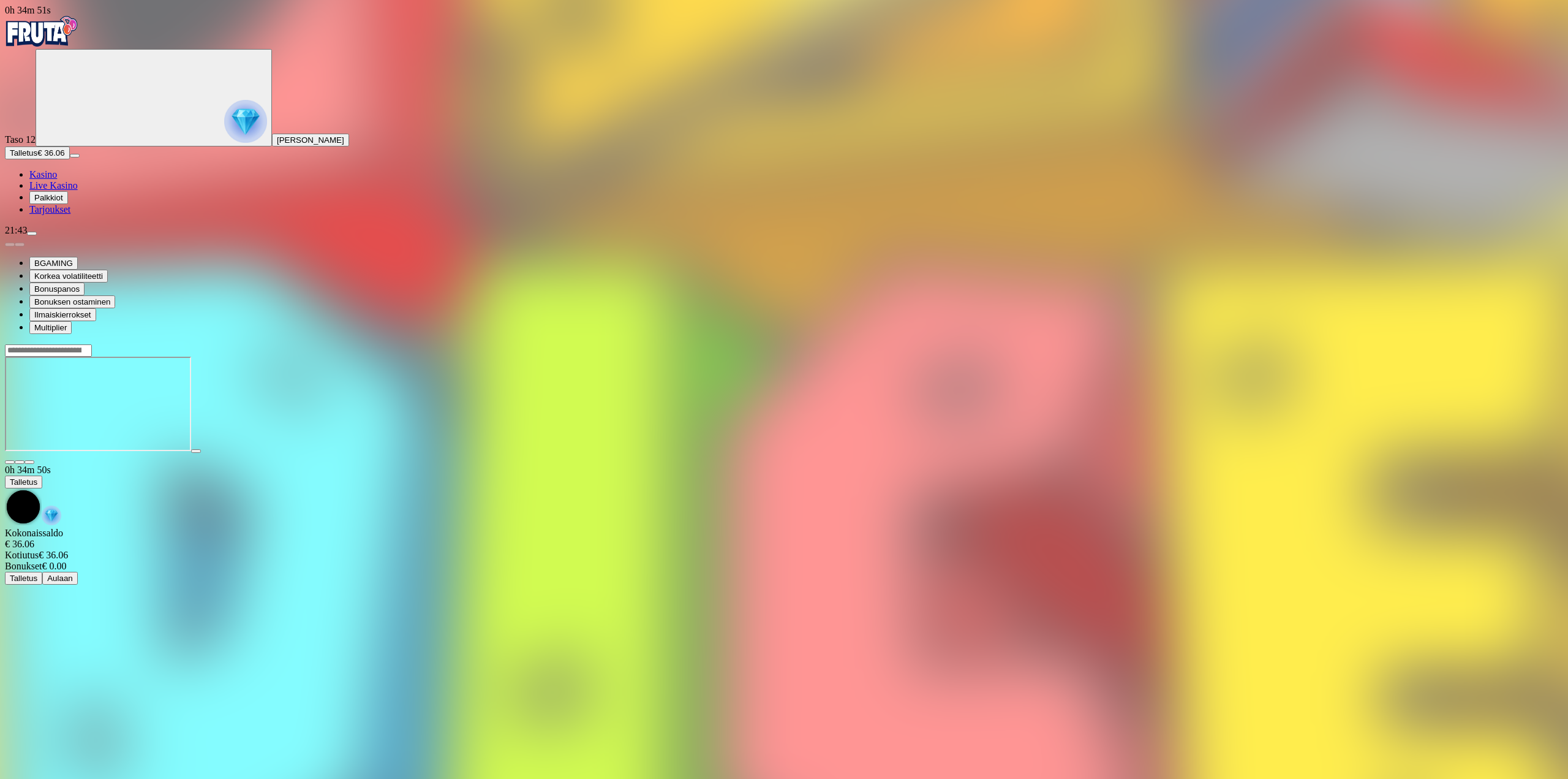
click at [32, 233] on span "menu icon" at bounding box center [32, 233] width 0 height 0
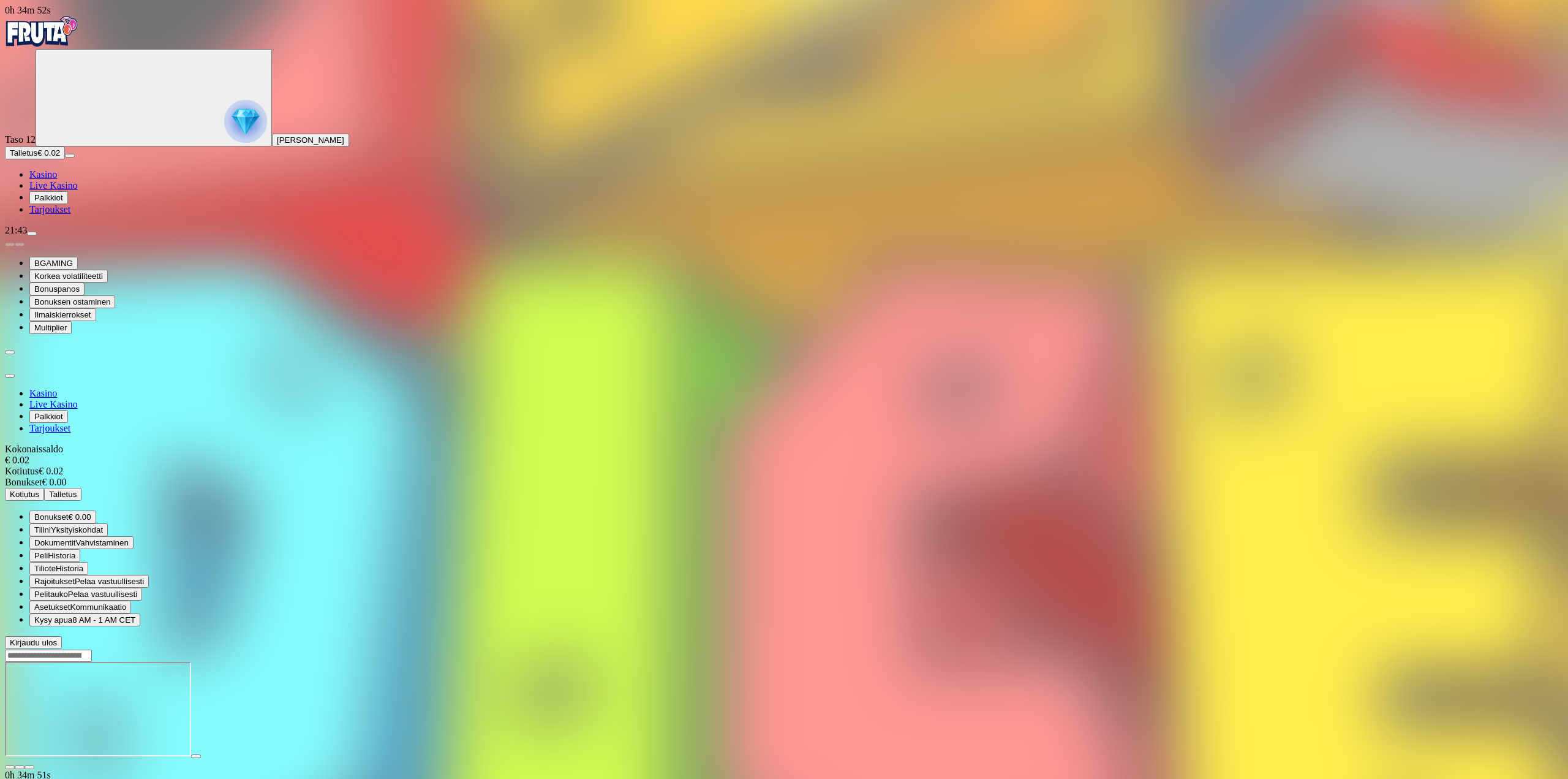
click at [32, 233] on span "menu icon" at bounding box center [32, 233] width 0 height 0
click at [137, 589] on span "Pelitauko Pelaa vastuullisesti" at bounding box center [86, 594] width 103 height 9
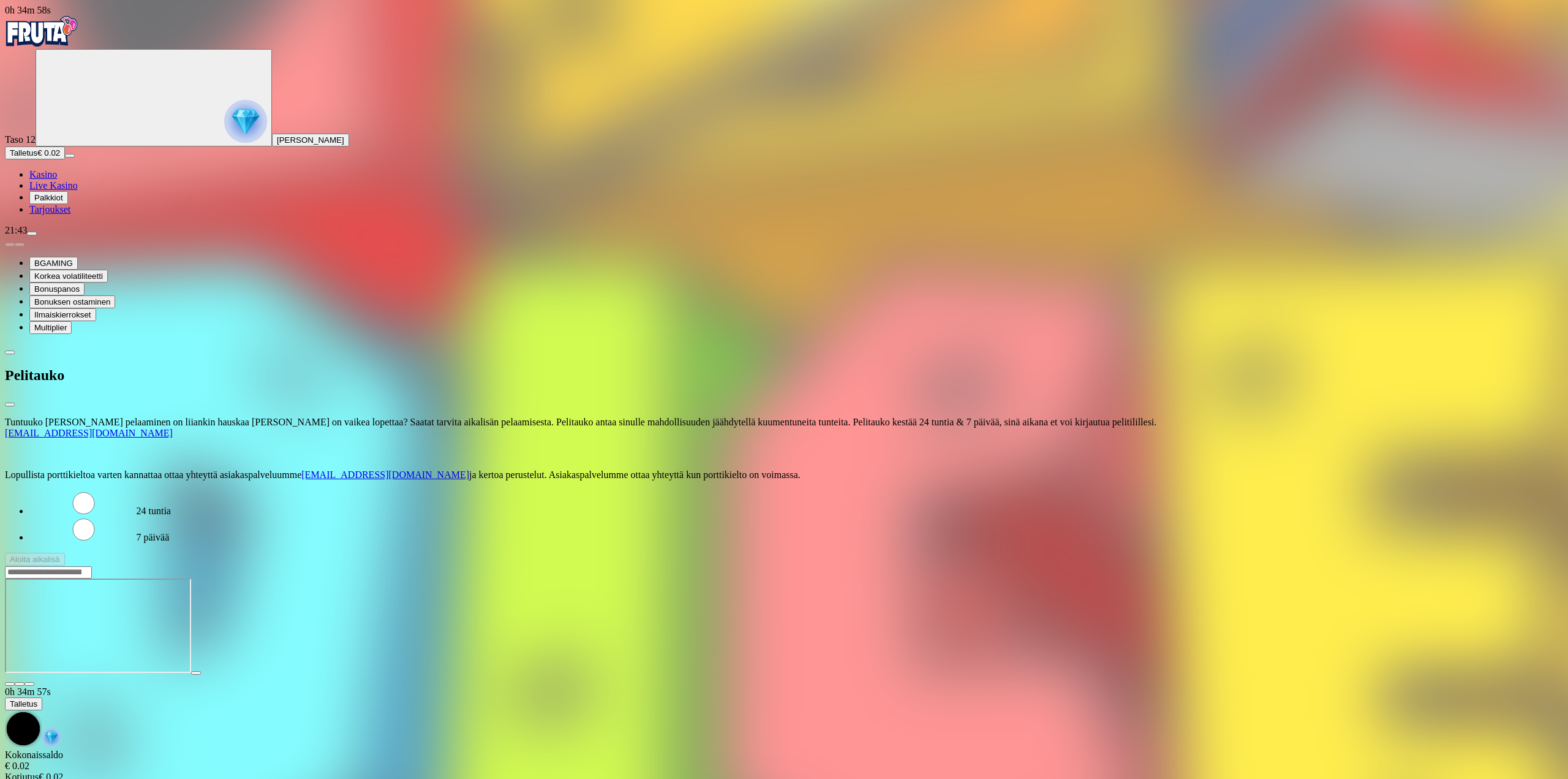
click at [169, 532] on label "7 päivää" at bounding box center [153, 537] width 33 height 10
click at [65, 553] on button "Aloita aikalisä" at bounding box center [35, 559] width 60 height 13
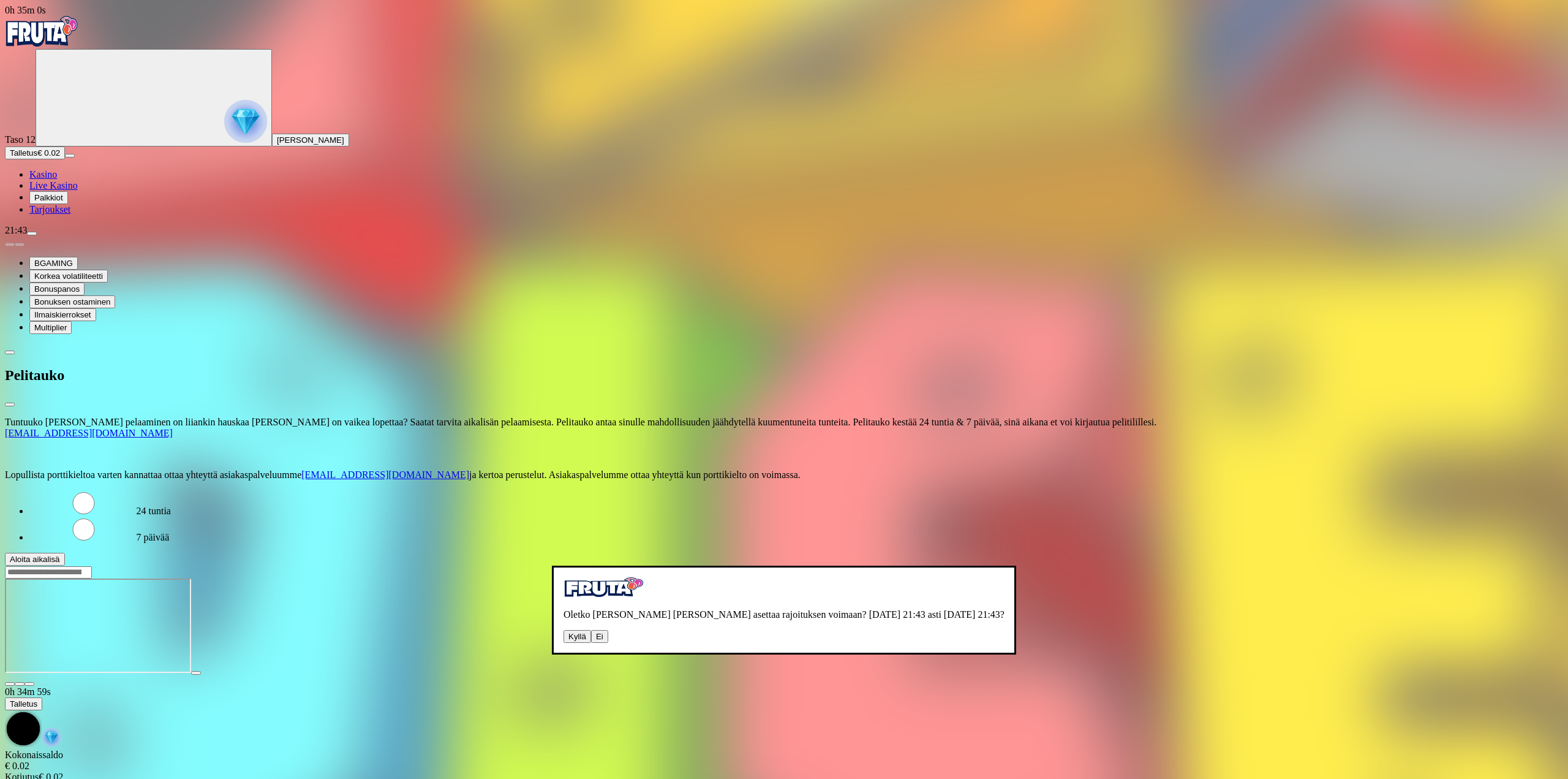
click at [564, 630] on button "Kyllä" at bounding box center [577, 636] width 27 height 13
